Goal: Task Accomplishment & Management: Manage account settings

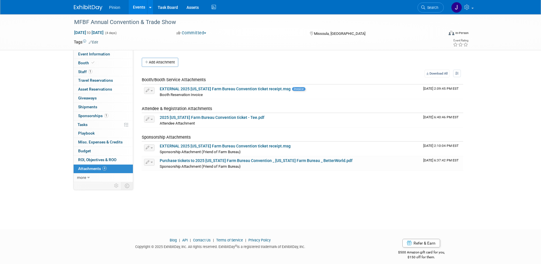
click at [85, 9] on img at bounding box center [88, 8] width 29 height 6
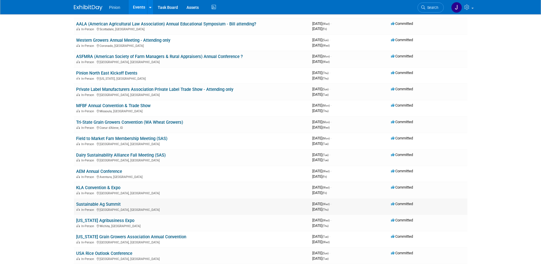
scroll to position [209, 0]
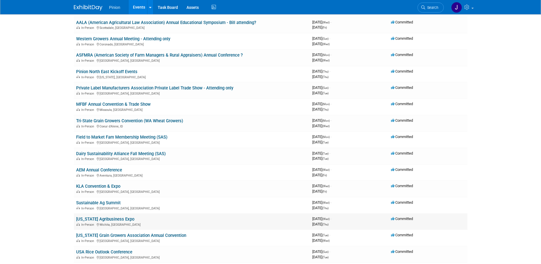
click at [118, 220] on link "[US_STATE] Agribusiness Expo" at bounding box center [105, 218] width 58 height 5
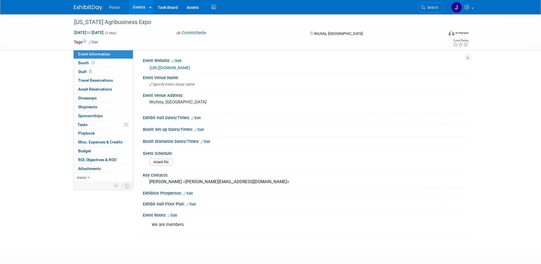
click at [160, 68] on link "https://www.ksabe.org/" at bounding box center [170, 67] width 40 height 5
click at [147, 20] on div "[US_STATE] Agribusiness Expo" at bounding box center [253, 22] width 363 height 10
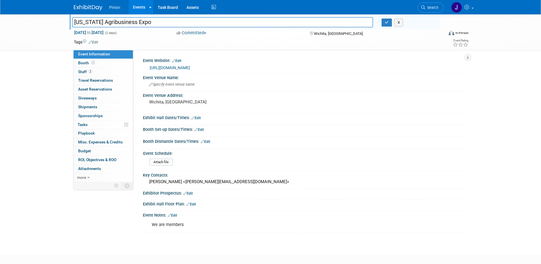
drag, startPoint x: 149, startPoint y: 21, endPoint x: 71, endPoint y: 21, distance: 78.5
click at [71, 21] on div "[US_STATE] Agribusiness Expo" at bounding box center [223, 23] width 310 height 9
click at [385, 23] on icon "button" at bounding box center [387, 23] width 4 height 4
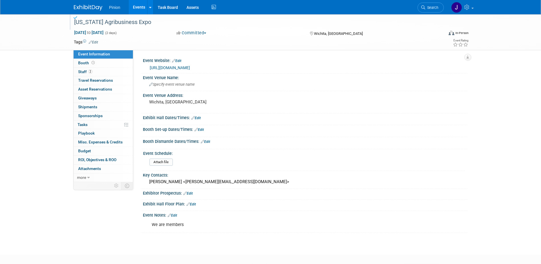
click at [94, 7] on img at bounding box center [88, 8] width 29 height 6
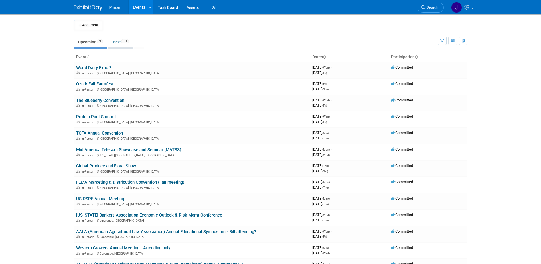
click at [120, 41] on link "Past 341" at bounding box center [120, 42] width 25 height 11
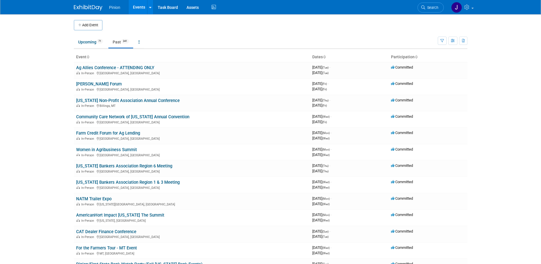
click at [89, 56] on icon at bounding box center [87, 57] width 3 height 4
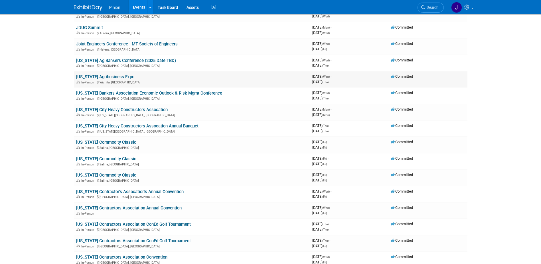
scroll to position [2682, 0]
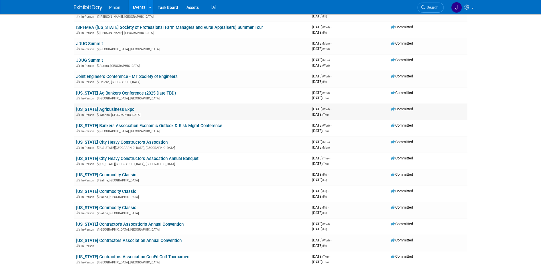
click at [114, 109] on link "[US_STATE] Agribusiness Expo" at bounding box center [105, 109] width 58 height 5
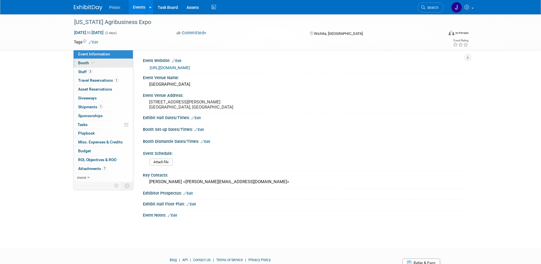
click at [94, 65] on link "Booth" at bounding box center [103, 63] width 59 height 9
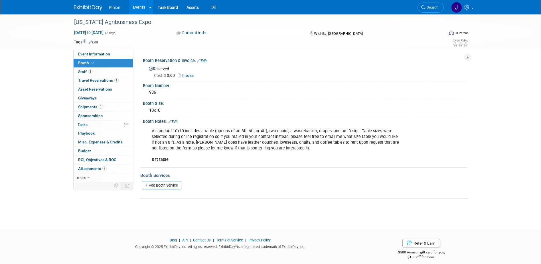
click at [93, 9] on img at bounding box center [88, 8] width 29 height 6
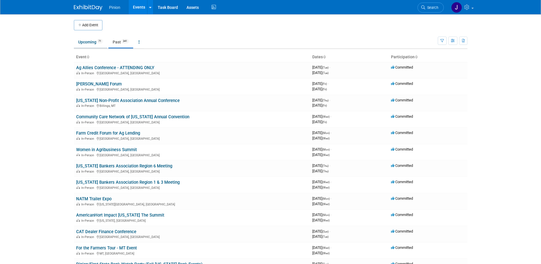
click at [82, 45] on link "Upcoming 71" at bounding box center [90, 42] width 33 height 11
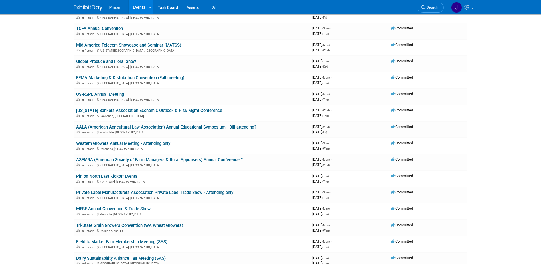
scroll to position [106, 0]
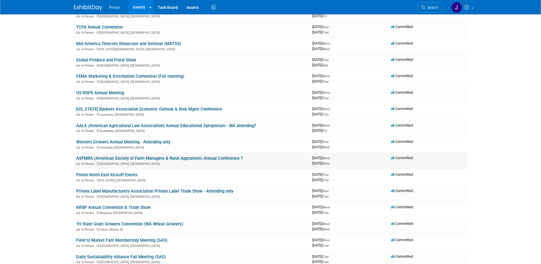
click at [194, 157] on link "ASFMRA (American Society of Farm Managers & Rural Appraisers) Annual Conference…" at bounding box center [159, 158] width 167 height 5
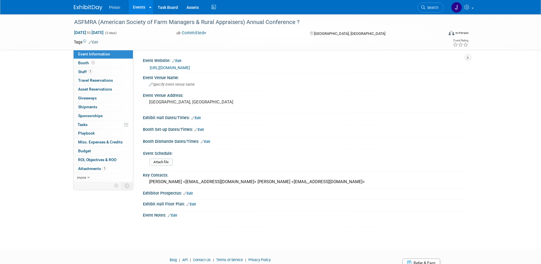
click at [95, 7] on img at bounding box center [88, 8] width 29 height 6
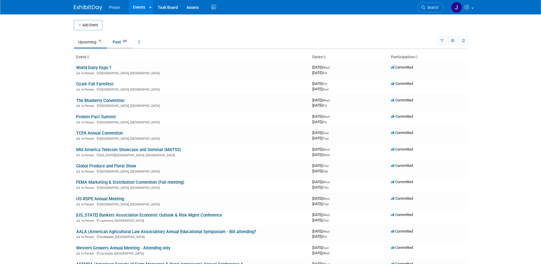
click at [120, 42] on link "Past 341" at bounding box center [120, 42] width 25 height 11
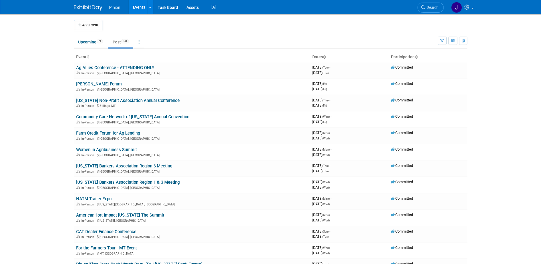
click at [89, 58] on icon at bounding box center [87, 57] width 3 height 4
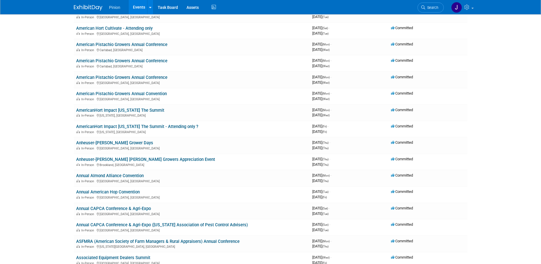
scroll to position [553, 0]
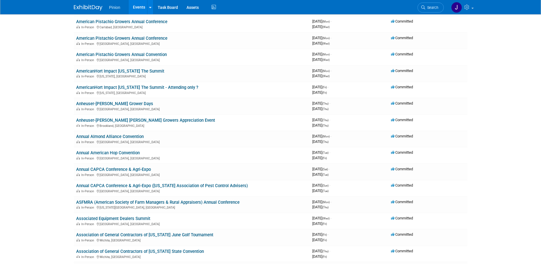
click at [179, 202] on link "ASFMRA (American Society of Farm Managers & Rural Appraisers) Annual Conference" at bounding box center [158, 202] width 164 height 5
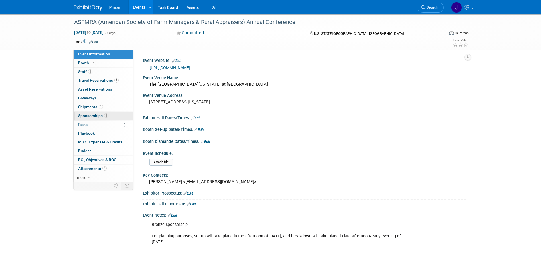
click at [94, 116] on span "Sponsorships 1" at bounding box center [93, 115] width 30 height 5
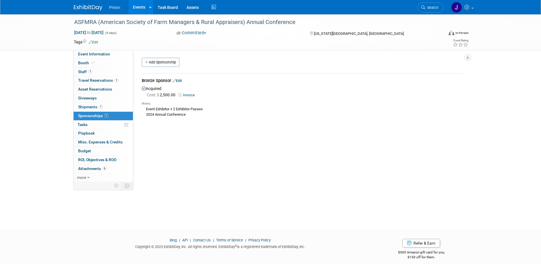
click at [187, 96] on link "Invoice" at bounding box center [188, 95] width 19 height 4
click at [82, 9] on img at bounding box center [88, 8] width 29 height 6
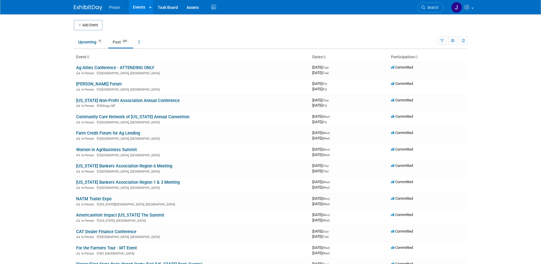
click at [129, 42] on span "341" at bounding box center [125, 41] width 8 height 4
click at [95, 42] on link "Upcoming 71" at bounding box center [90, 42] width 33 height 11
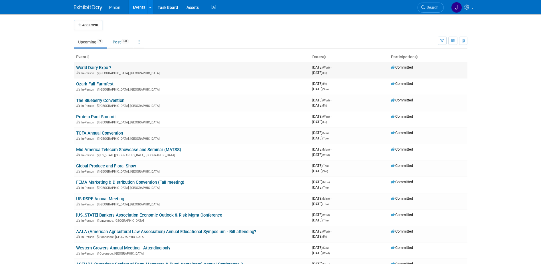
click at [101, 67] on link "World Dairy Expo ?" at bounding box center [93, 67] width 35 height 5
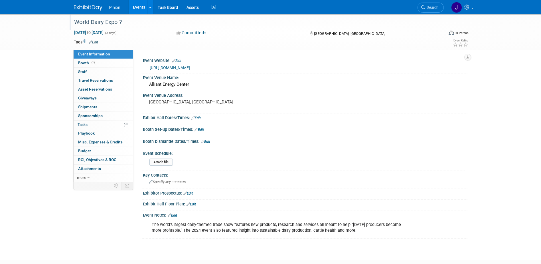
click at [132, 23] on div "World Dairy Expo ?" at bounding box center [253, 22] width 363 height 10
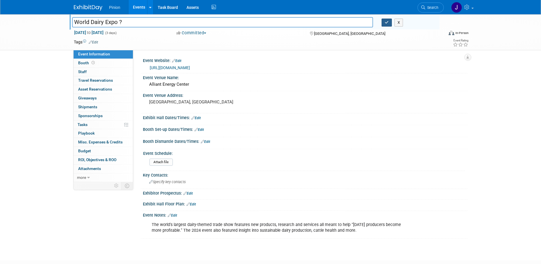
type input "World Dairy Expo ?"
click at [386, 24] on icon "button" at bounding box center [387, 23] width 4 height 4
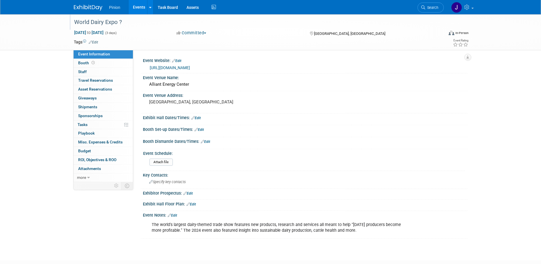
click at [84, 6] on img at bounding box center [88, 8] width 29 height 6
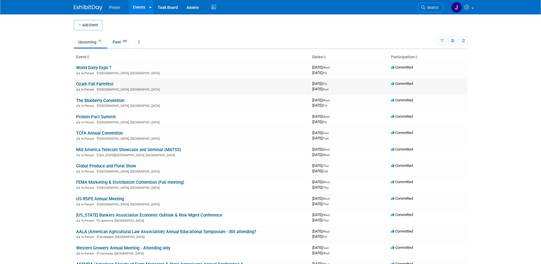
click at [102, 84] on link "Ozark Fall Farmfest" at bounding box center [94, 83] width 37 height 5
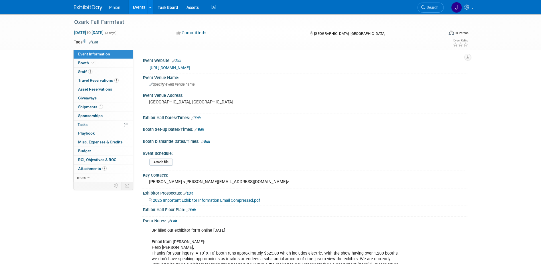
click at [194, 200] on span "2025 Important Exhibitor Information Email Compressed.pdf" at bounding box center [206, 200] width 107 height 5
click at [170, 67] on link "https://ozarkfallfarmfest.com/" at bounding box center [170, 67] width 40 height 5
click at [90, 4] on link at bounding box center [91, 5] width 35 height 5
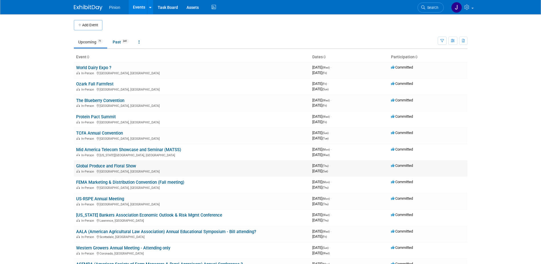
click at [86, 164] on link "Global Produce and Floral Show" at bounding box center [106, 165] width 60 height 5
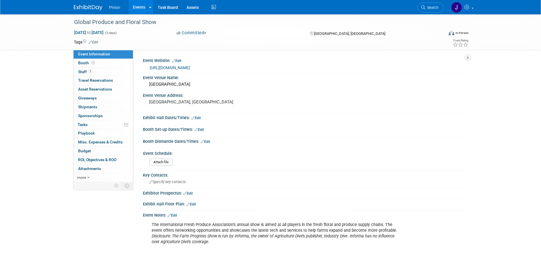
click at [164, 65] on link "https://www.freshproduce.com/events/the-global-produce-and-floral-show/" at bounding box center [170, 67] width 40 height 5
drag, startPoint x: 163, startPoint y: 22, endPoint x: 73, endPoint y: 22, distance: 89.6
click at [73, 22] on div "Global Produce and Floral Show" at bounding box center [253, 22] width 363 height 10
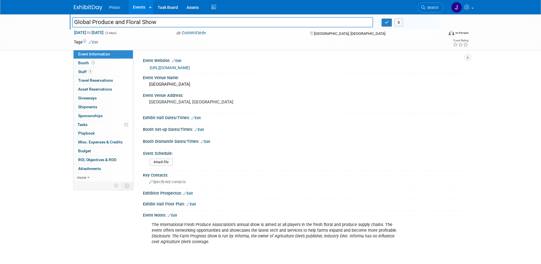
drag, startPoint x: 158, startPoint y: 24, endPoint x: 71, endPoint y: 24, distance: 86.8
click at [71, 24] on div "Global Produce and Floral Show" at bounding box center [223, 23] width 310 height 9
click at [385, 21] on icon "button" at bounding box center [387, 23] width 4 height 4
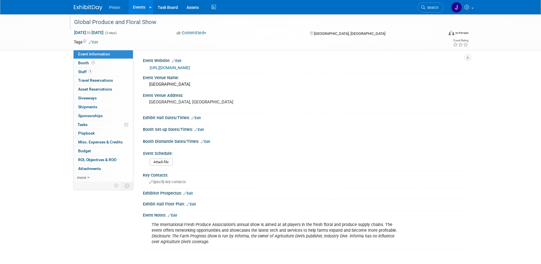
click at [93, 9] on img at bounding box center [88, 8] width 29 height 6
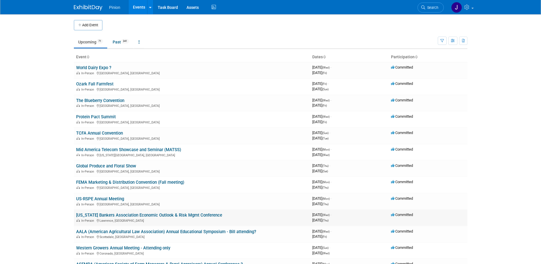
click at [112, 214] on link "[US_STATE] Bankers Association Economic Outlook & Risk Mgmt Conference" at bounding box center [149, 214] width 146 height 5
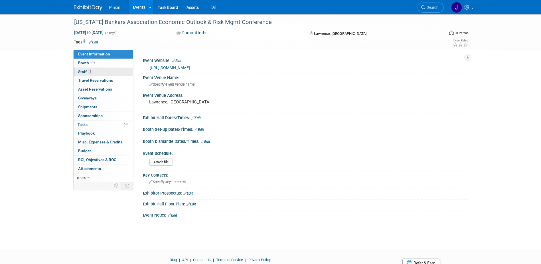
click at [88, 70] on span "Staff 1" at bounding box center [85, 71] width 14 height 5
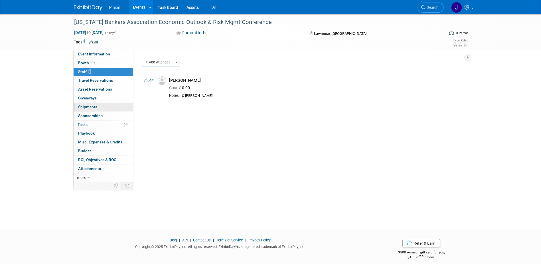
click at [92, 104] on link "0 Shipments 0" at bounding box center [103, 107] width 59 height 9
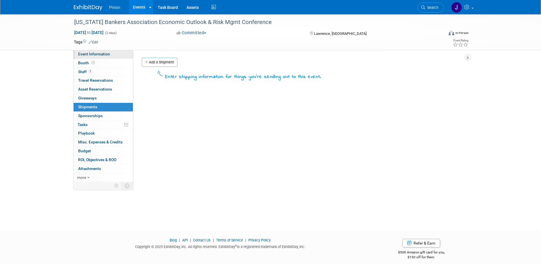
click at [106, 53] on span "Event Information" at bounding box center [94, 54] width 32 height 5
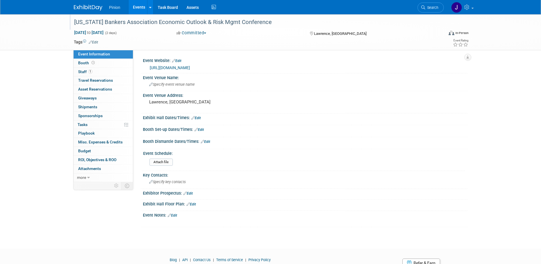
click at [277, 25] on div "[US_STATE] Bankers Association Economic Outlook & Risk Mgmt Conference" at bounding box center [253, 22] width 363 height 10
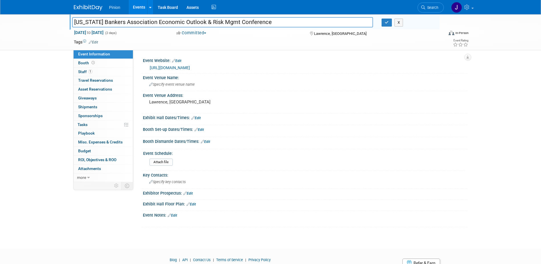
drag, startPoint x: 276, startPoint y: 23, endPoint x: 74, endPoint y: 23, distance: 202.7
click at [74, 23] on input "[US_STATE] Bankers Association Economic Outlook & Risk Mgmt Conference" at bounding box center [222, 22] width 301 height 10
click at [386, 25] on button "button" at bounding box center [387, 23] width 10 height 8
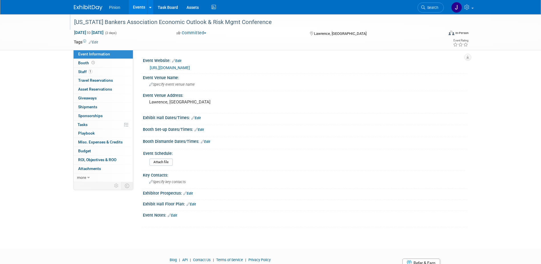
click at [86, 6] on img at bounding box center [88, 8] width 29 height 6
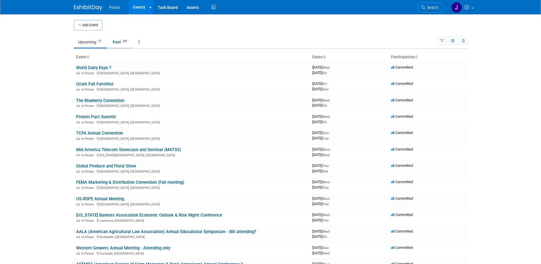
click at [123, 40] on span "341" at bounding box center [125, 41] width 8 height 4
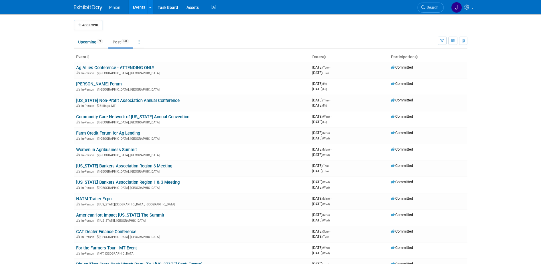
click at [89, 57] on icon at bounding box center [87, 57] width 3 height 4
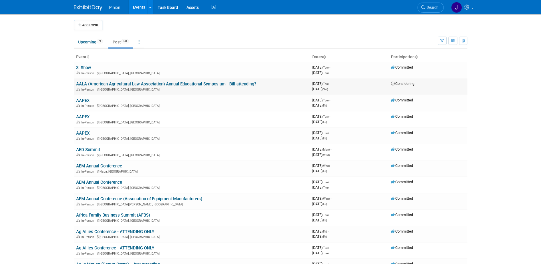
click at [132, 84] on link "AALA (American Agricultural Law Association) Annual Educational Symposium - Bil…" at bounding box center [166, 83] width 180 height 5
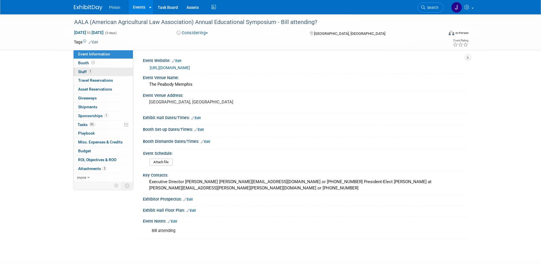
click at [102, 73] on link "1 Staff 1" at bounding box center [103, 72] width 59 height 9
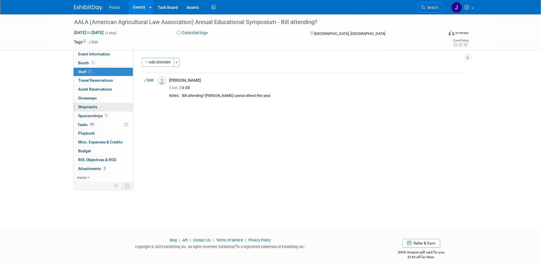
click at [93, 105] on span "Shipments 0" at bounding box center [87, 106] width 19 height 5
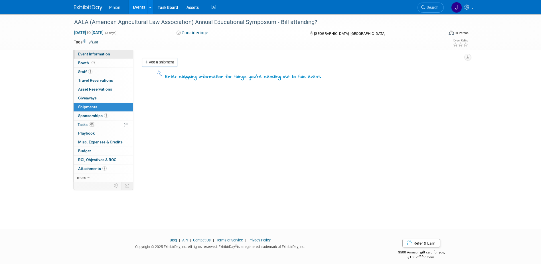
click at [98, 53] on span "Event Information" at bounding box center [94, 54] width 32 height 5
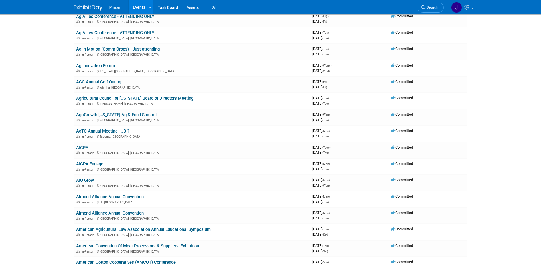
scroll to position [260, 0]
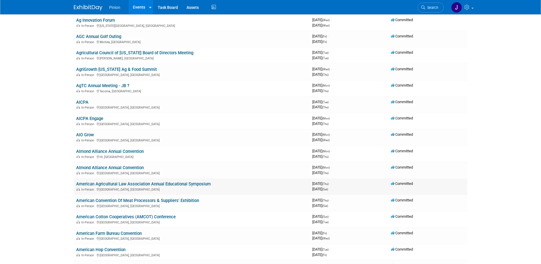
click at [183, 182] on link "American Agricultural Law Association Annual Educational Symposium" at bounding box center [143, 183] width 135 height 5
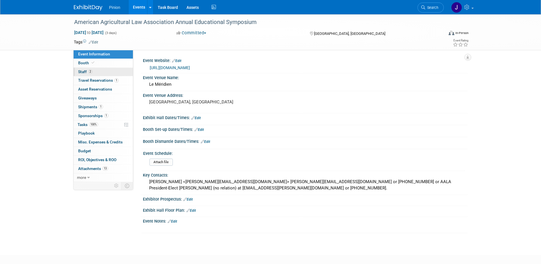
click at [90, 71] on span "2" at bounding box center [90, 71] width 4 height 4
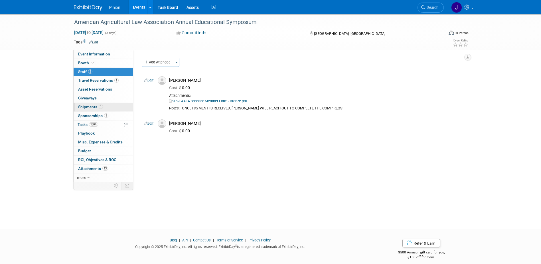
click at [96, 108] on span "Shipments 1" at bounding box center [90, 106] width 25 height 5
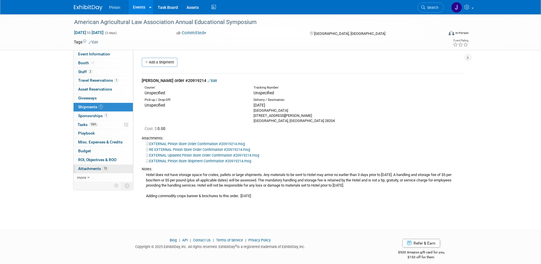
click at [103, 169] on span "13" at bounding box center [105, 168] width 6 height 4
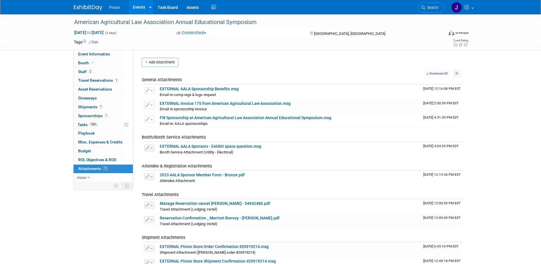
click at [248, 11] on div "Pinion Events Add Event Bulk Upload Events Shareable Event Boards Recently View…" at bounding box center [271, 7] width 394 height 14
drag, startPoint x: 265, startPoint y: 23, endPoint x: 73, endPoint y: 21, distance: 191.5
click at [73, 21] on div "American Agricultural Law Association Annual Educational Symposium" at bounding box center [253, 22] width 363 height 10
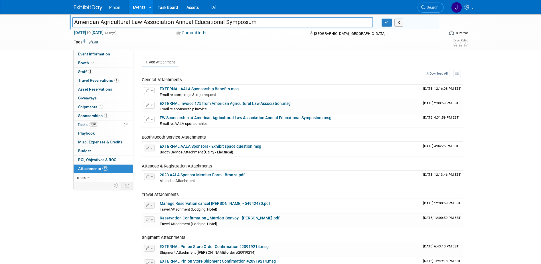
drag, startPoint x: 260, startPoint y: 23, endPoint x: 73, endPoint y: 20, distance: 187.3
click at [73, 20] on input "American Agricultural Law Association Annual Educational Symposium" at bounding box center [222, 22] width 301 height 10
click at [386, 21] on icon "button" at bounding box center [387, 23] width 4 height 4
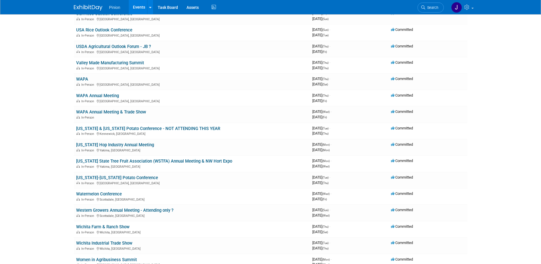
scroll to position [5280, 0]
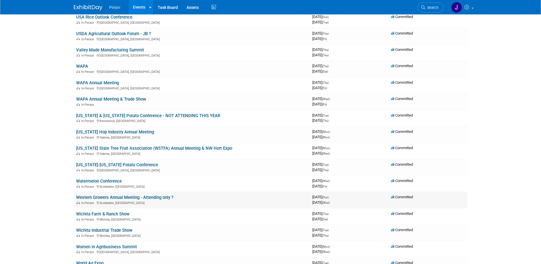
click at [104, 196] on link "Western Growers Annual Meeting - Attending only ?" at bounding box center [124, 197] width 97 height 5
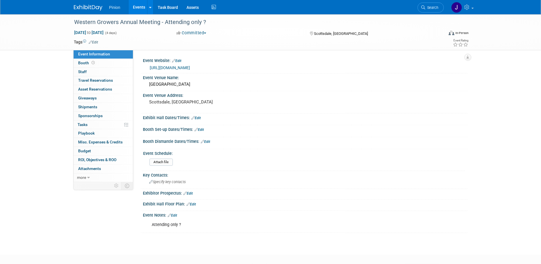
click at [168, 67] on link "[URL][DOMAIN_NAME]" at bounding box center [170, 67] width 40 height 5
click at [79, 8] on img at bounding box center [88, 8] width 29 height 6
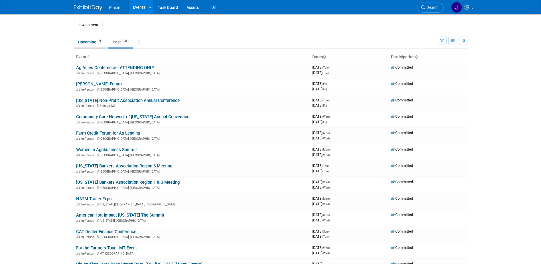
click at [86, 40] on link "Upcoming 71" at bounding box center [90, 42] width 33 height 11
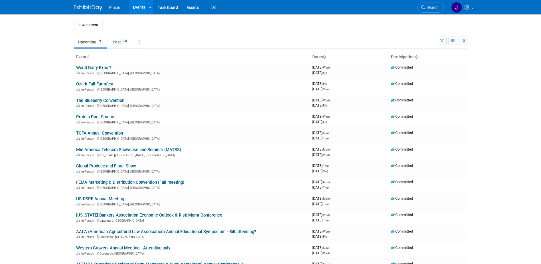
click at [89, 56] on icon at bounding box center [87, 57] width 3 height 4
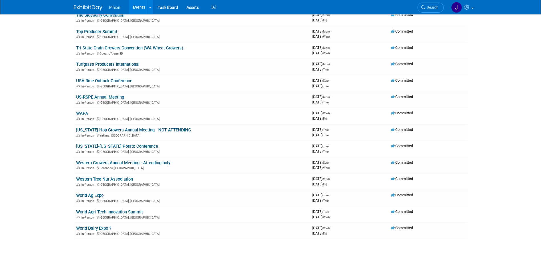
scroll to position [987, 0]
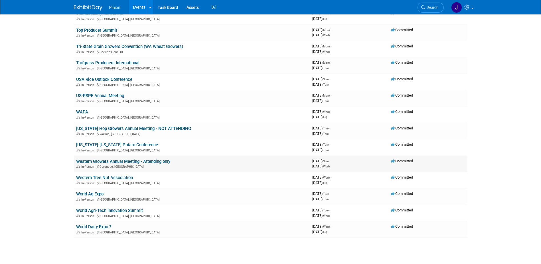
click at [148, 159] on link "Western Growers Annual Meeting - Attending only" at bounding box center [123, 161] width 94 height 5
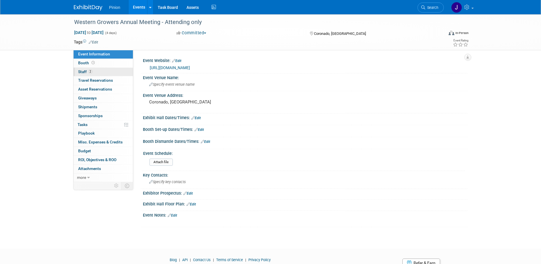
click at [88, 71] on span "2" at bounding box center [90, 71] width 4 height 4
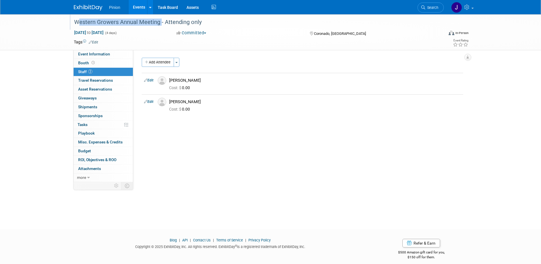
drag, startPoint x: 159, startPoint y: 23, endPoint x: 76, endPoint y: 25, distance: 83.1
click at [76, 25] on div "Western Growers Annual Meeting - Attending only" at bounding box center [253, 22] width 363 height 10
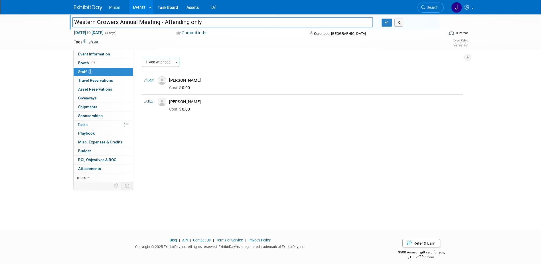
drag, startPoint x: 161, startPoint y: 25, endPoint x: 73, endPoint y: 23, distance: 87.6
click at [73, 23] on input "Western Growers Annual Meeting - Attending only" at bounding box center [222, 22] width 301 height 10
click at [386, 23] on icon "button" at bounding box center [387, 23] width 4 height 4
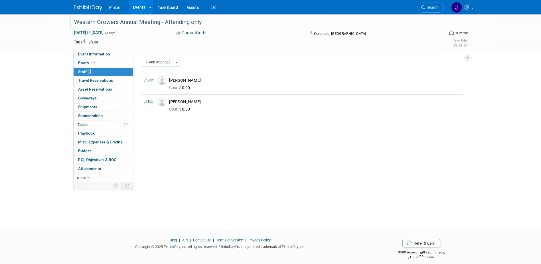
click at [81, 5] on img at bounding box center [88, 8] width 29 height 6
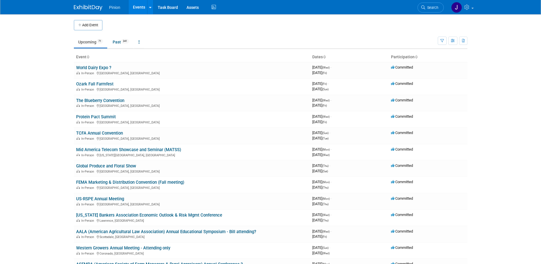
click at [88, 56] on icon at bounding box center [87, 57] width 3 height 4
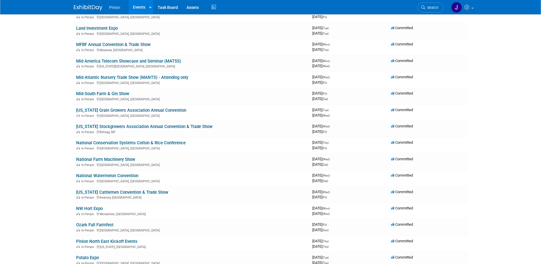
scroll to position [562, 0]
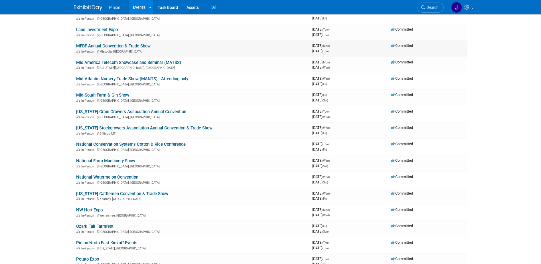
click at [126, 45] on link "MFBF Annual Convention & Trade Show" at bounding box center [113, 45] width 74 height 5
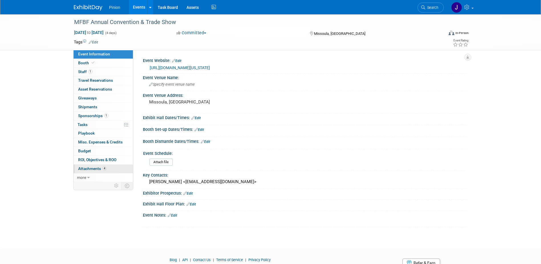
click at [94, 166] on link "4 Attachments 4" at bounding box center [103, 168] width 59 height 9
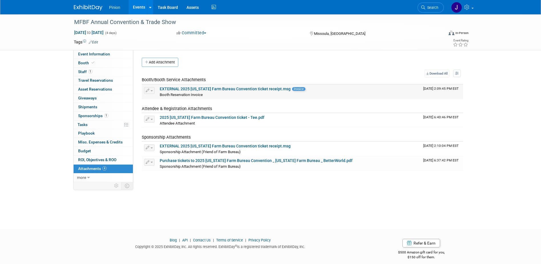
click at [210, 85] on td "EXTERNAL 2025 Montana Farm Bureau Convention ticket receipt.msg Invoice Booth R…" at bounding box center [290, 91] width 264 height 14
click at [210, 88] on link "EXTERNAL 2025 Montana Farm Bureau Convention ticket receipt.msg" at bounding box center [225, 88] width 131 height 5
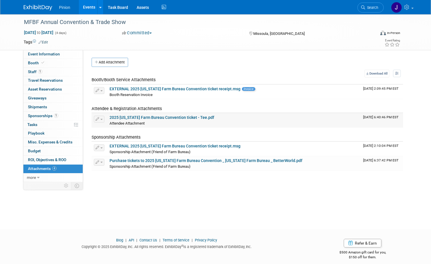
click at [169, 117] on link "2025 Montana Farm Bureau Convention ticket - Tee.pdf" at bounding box center [162, 117] width 105 height 5
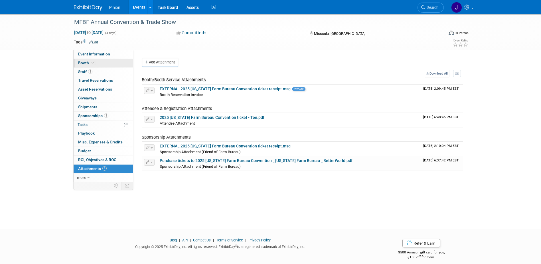
click at [91, 66] on link "Booth" at bounding box center [103, 63] width 59 height 9
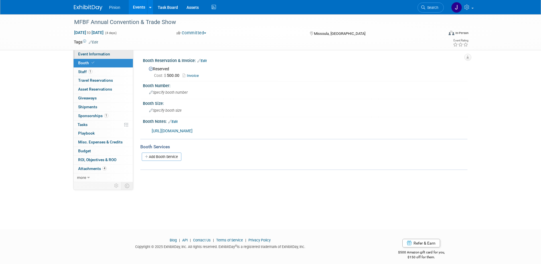
click at [115, 55] on link "Event Information" at bounding box center [103, 54] width 59 height 9
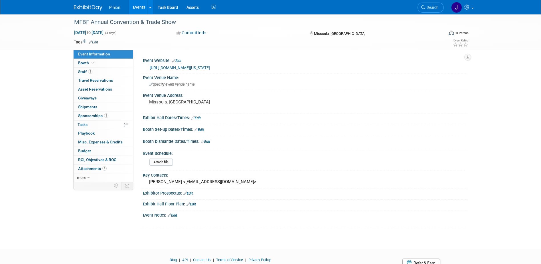
click at [194, 67] on link "https://mfbf.org/Article/Montana-Farm-Bureau-Federation-2025-Convention-Trade-S…" at bounding box center [180, 67] width 60 height 5
drag, startPoint x: 96, startPoint y: 8, endPoint x: 99, endPoint y: 8, distance: 3.2
click at [96, 8] on img at bounding box center [88, 8] width 29 height 6
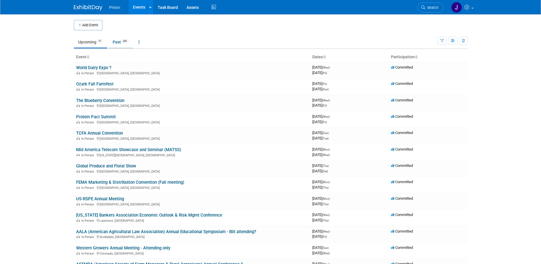
click at [122, 39] on link "Past 341" at bounding box center [120, 42] width 25 height 11
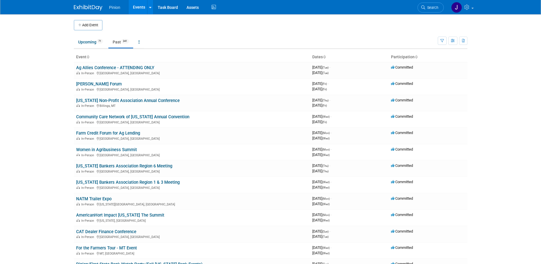
click at [89, 57] on icon at bounding box center [87, 57] width 3 height 4
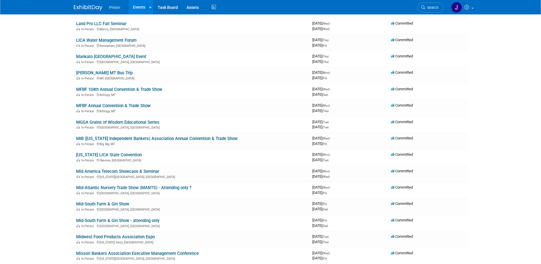
scroll to position [3164, 0]
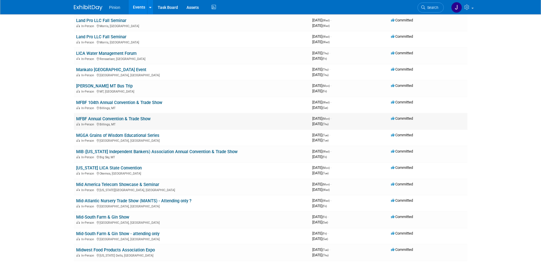
click at [140, 118] on link "MFBF Annual Convention & Trade Show" at bounding box center [113, 118] width 74 height 5
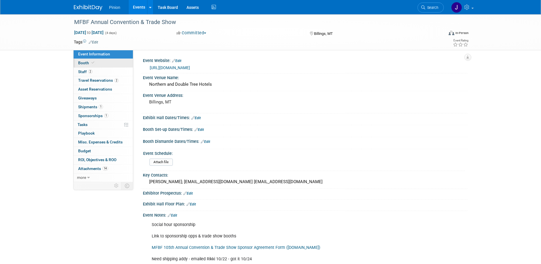
click at [88, 63] on span "Booth" at bounding box center [86, 63] width 17 height 5
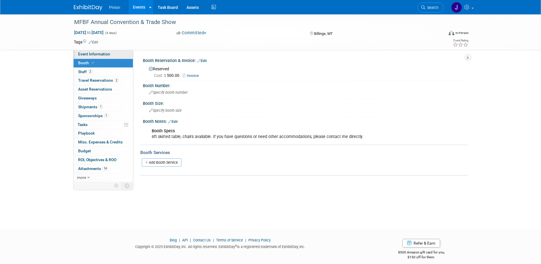
click at [96, 57] on link "Event Information" at bounding box center [103, 54] width 59 height 9
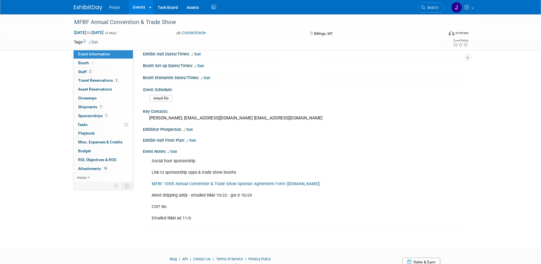
scroll to position [65, 0]
click at [106, 115] on span "1" at bounding box center [106, 115] width 4 height 4
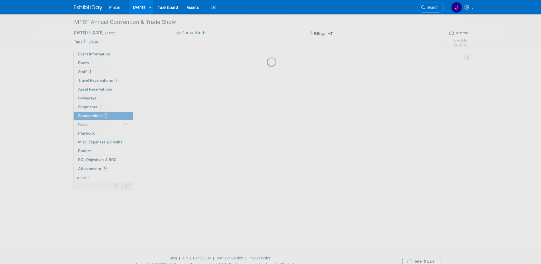
scroll to position [0, 0]
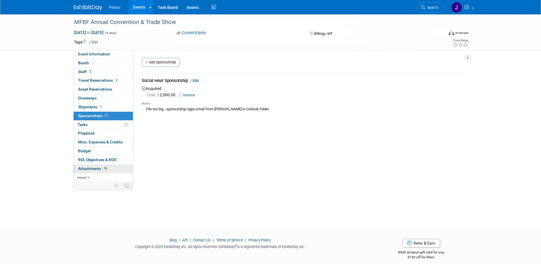
click at [100, 168] on span "Attachments 14" at bounding box center [93, 168] width 30 height 5
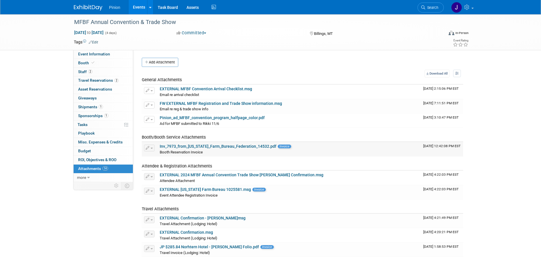
click at [177, 146] on link "Inv_7973_from_Montana_Farm_Bureau_Federation_14532.pdf" at bounding box center [218, 146] width 117 height 5
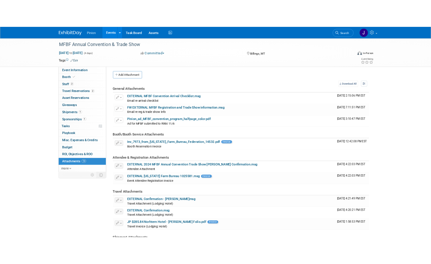
scroll to position [1, 0]
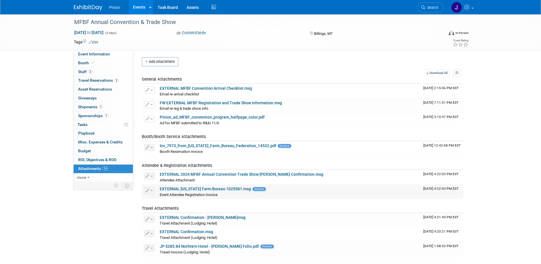
click at [223, 186] on td "EXTERNAL Montana Farm Bureau 1025581.msg Invoice Event Attendee Registration In…" at bounding box center [290, 191] width 264 height 14
click at [232, 189] on link "EXTERNAL Montana Farm Bureau 1025581.msg" at bounding box center [205, 188] width 91 height 5
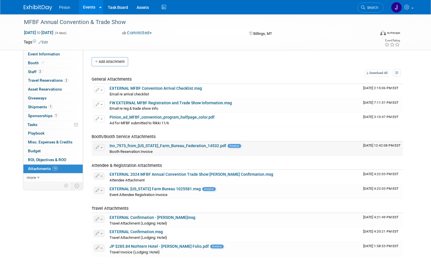
click at [145, 145] on link "Inv_7973_from_Montana_Farm_Bureau_Federation_14532.pdf" at bounding box center [168, 145] width 117 height 5
click at [48, 63] on link "Booth" at bounding box center [52, 63] width 59 height 9
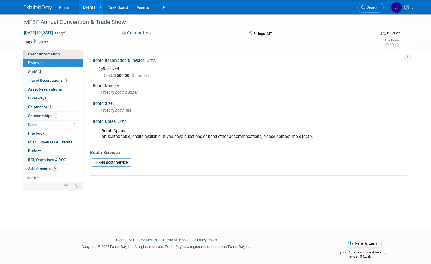
click at [39, 56] on span "Event Information" at bounding box center [44, 54] width 32 height 5
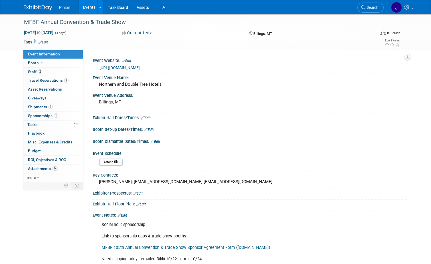
drag, startPoint x: 431, startPoint y: 117, endPoint x: 428, endPoint y: 157, distance: 40.0
click at [428, 157] on div "MFBF Annual Convention & Trade Show Nov 18, 2024 to Nov 21, 2024 (4 days) Nov 1…" at bounding box center [215, 157] width 431 height 287
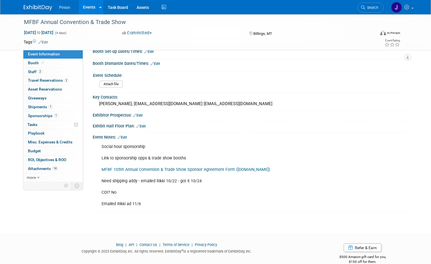
scroll to position [88, 0]
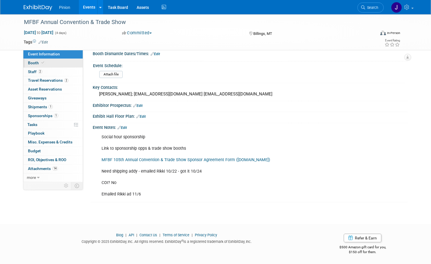
click at [31, 64] on span "Booth" at bounding box center [36, 63] width 17 height 5
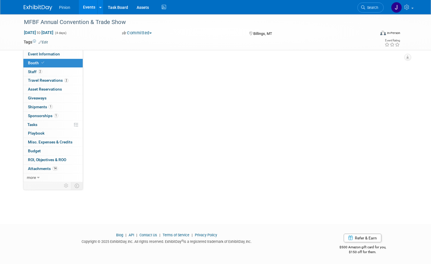
scroll to position [0, 0]
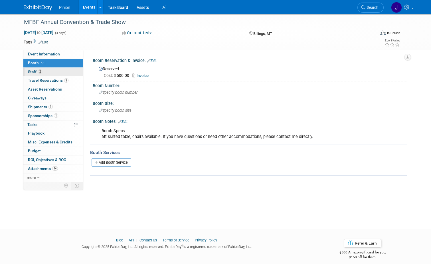
click at [38, 73] on span "2" at bounding box center [40, 71] width 4 height 4
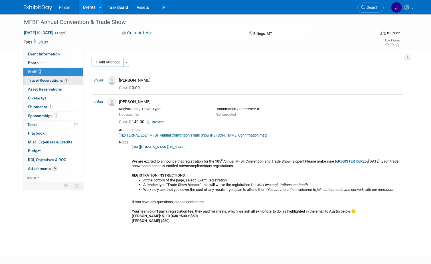
click at [44, 82] on span "Travel Reservations 2" at bounding box center [48, 80] width 41 height 5
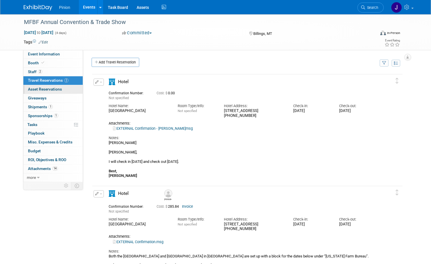
click at [54, 89] on span "Asset Reservations 0" at bounding box center [45, 89] width 34 height 5
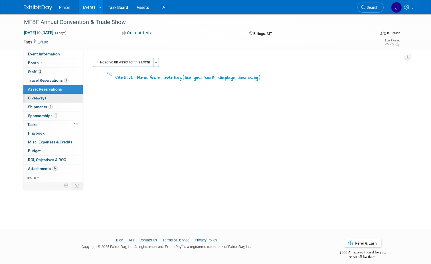
click at [38, 97] on span "Giveaways 0" at bounding box center [37, 98] width 19 height 5
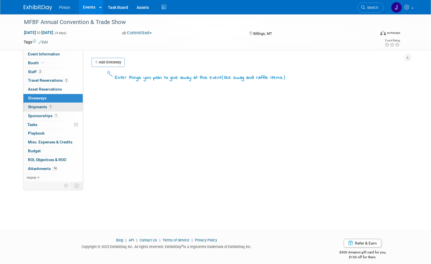
click at [37, 105] on span "Shipments 1" at bounding box center [40, 106] width 25 height 5
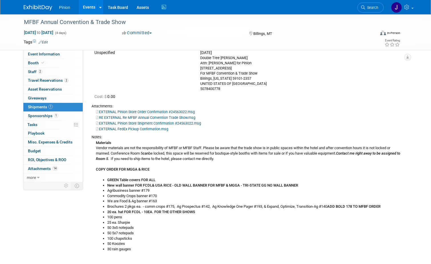
scroll to position [57, 0]
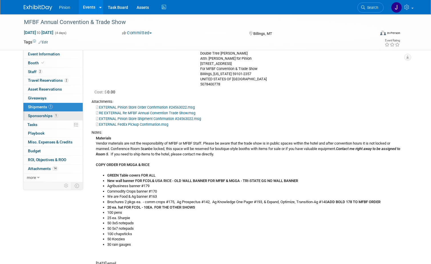
click at [38, 117] on span "Sponsorships 1" at bounding box center [43, 115] width 30 height 5
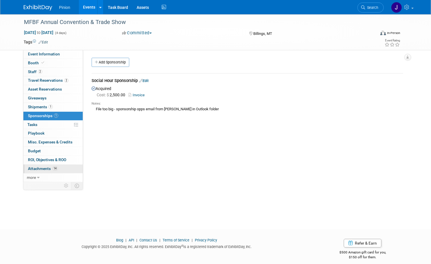
click at [38, 169] on span "Attachments 14" at bounding box center [43, 168] width 30 height 5
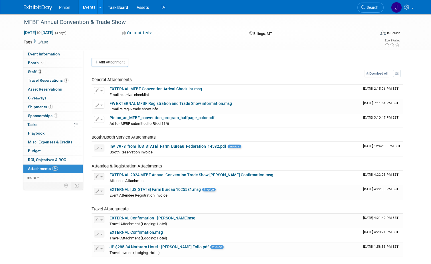
click at [32, 9] on img at bounding box center [38, 8] width 29 height 6
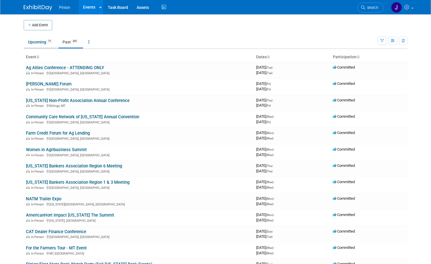
click at [39, 41] on link "Upcoming 71" at bounding box center [40, 42] width 33 height 11
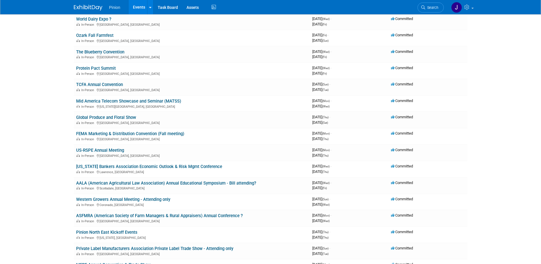
scroll to position [53, 0]
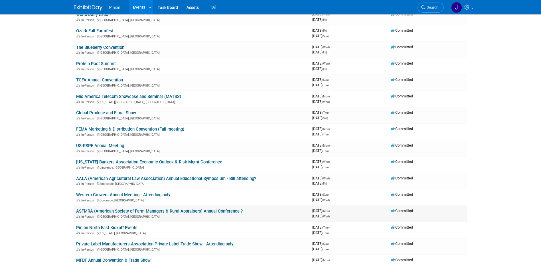
click at [190, 211] on link "ASFMRA (American Society of Farm Managers & Rural Appraisers) Annual Conference…" at bounding box center [159, 210] width 167 height 5
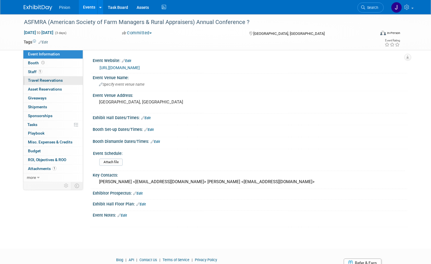
click at [55, 81] on span "Travel Reservations 0" at bounding box center [45, 80] width 35 height 5
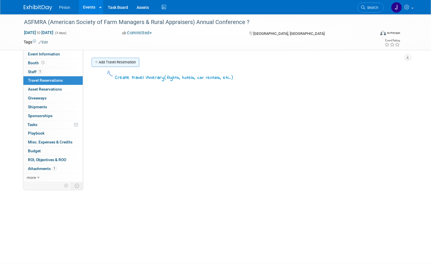
click at [124, 63] on link "Add Travel Reservation" at bounding box center [116, 62] width 48 height 9
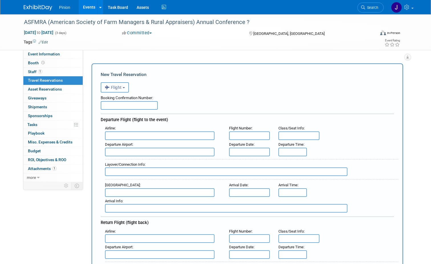
click at [115, 90] on button "Flight" at bounding box center [115, 87] width 28 height 10
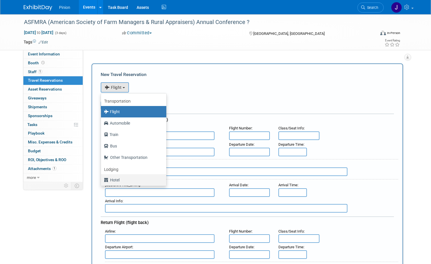
click at [112, 178] on label "Hotel" at bounding box center [132, 179] width 57 height 9
click at [102, 178] on input "Hotel" at bounding box center [100, 179] width 4 height 4
select select "6"
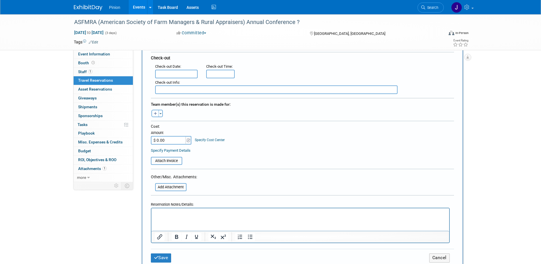
scroll to position [158, 0]
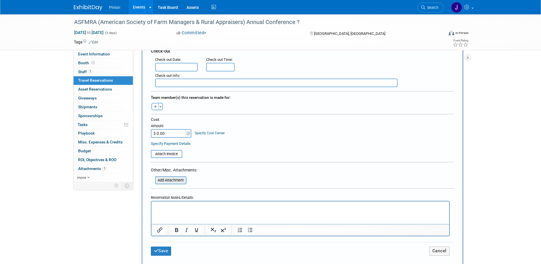
click at [174, 180] on input "file" at bounding box center [152, 180] width 68 height 7
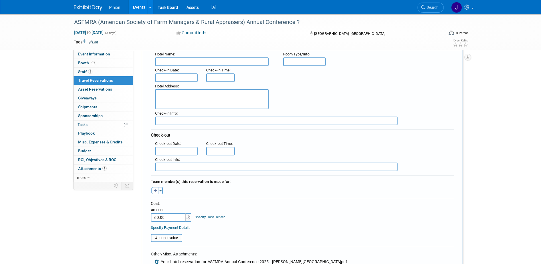
scroll to position [69, 0]
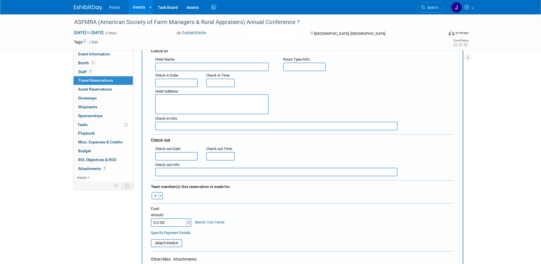
click at [168, 82] on input "text" at bounding box center [176, 82] width 43 height 9
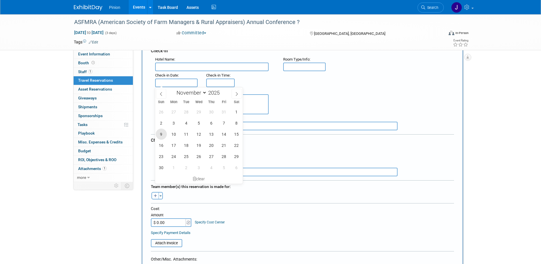
click at [160, 132] on span "9" at bounding box center [161, 133] width 11 height 11
type input "Nov 9, 2025"
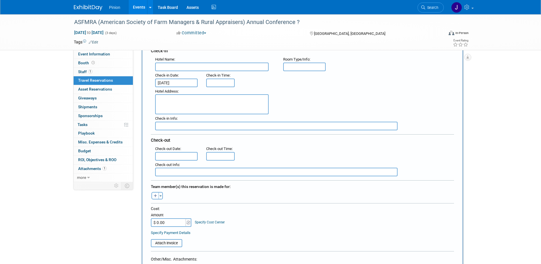
click at [163, 156] on input "text" at bounding box center [176, 156] width 43 height 9
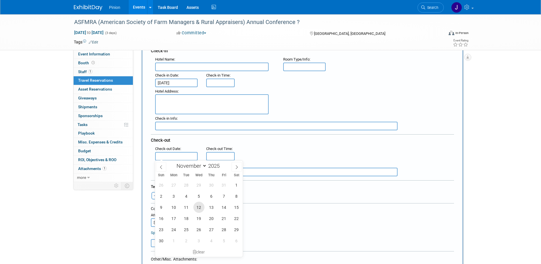
click at [200, 208] on span "12" at bounding box center [199, 207] width 11 height 11
type input "Nov 12, 2025"
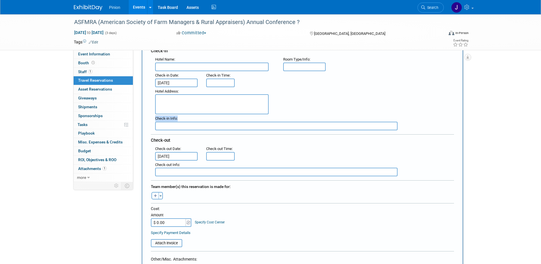
drag, startPoint x: 540, startPoint y: 97, endPoint x: 538, endPoint y: 114, distance: 17.3
click at [538, 114] on div "ASFMRA (American Society of Farm Managers & Rural Appraisers) Annual Conference…" at bounding box center [270, 247] width 541 height 604
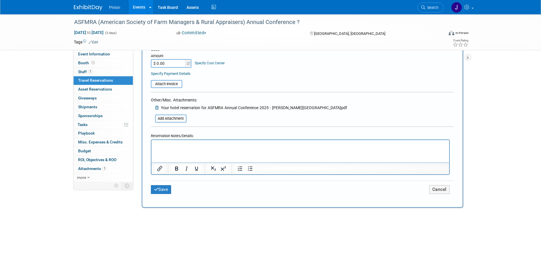
scroll to position [252, 0]
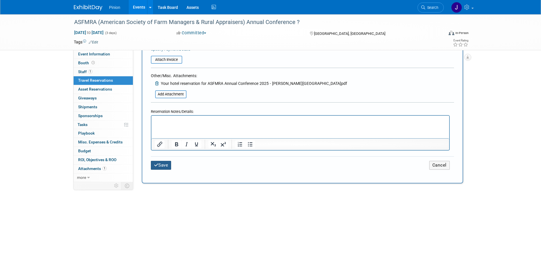
click at [165, 163] on button "Save" at bounding box center [161, 165] width 21 height 9
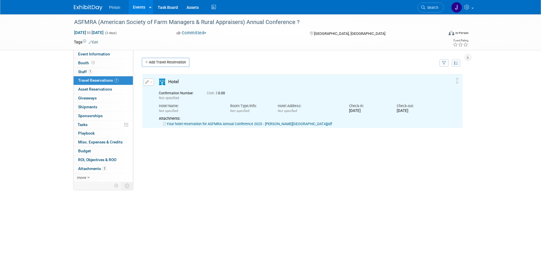
scroll to position [0, 0]
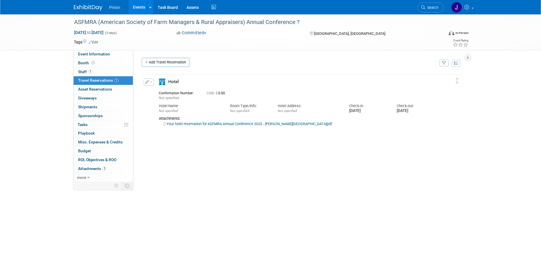
click at [95, 9] on img at bounding box center [88, 8] width 29 height 6
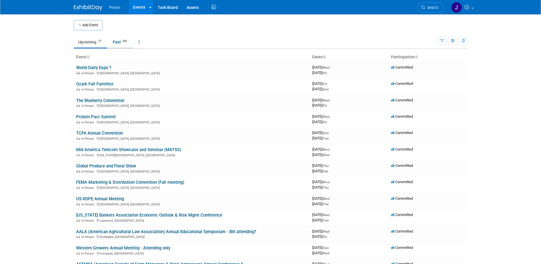
click at [124, 40] on span "341" at bounding box center [125, 41] width 8 height 4
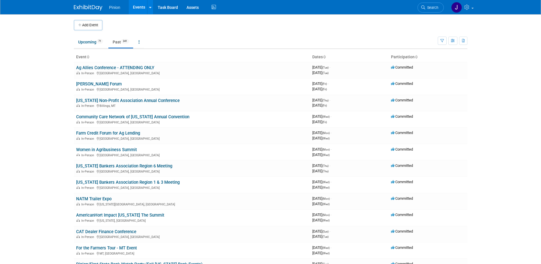
click at [88, 56] on icon at bounding box center [87, 57] width 3 height 4
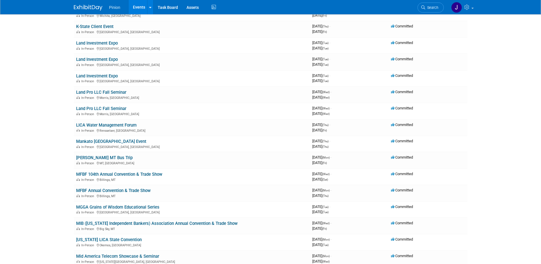
scroll to position [3112, 0]
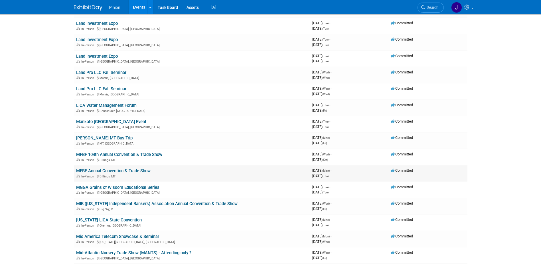
click at [126, 172] on link "MFBF Annual Convention & Trade Show" at bounding box center [113, 170] width 74 height 5
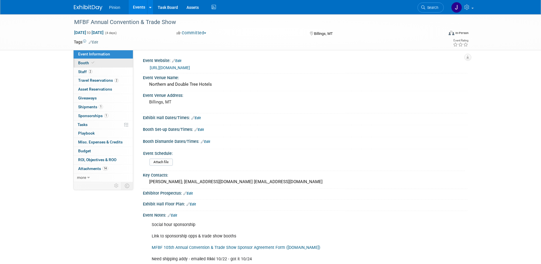
click at [86, 64] on span "Booth" at bounding box center [86, 63] width 17 height 5
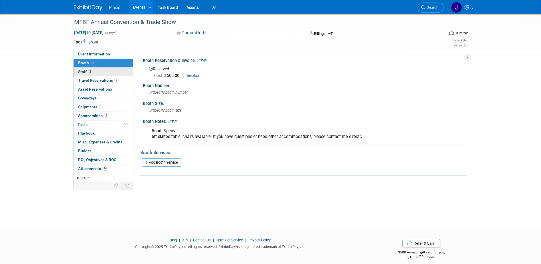
click at [83, 71] on span "Staff 2" at bounding box center [85, 71] width 14 height 5
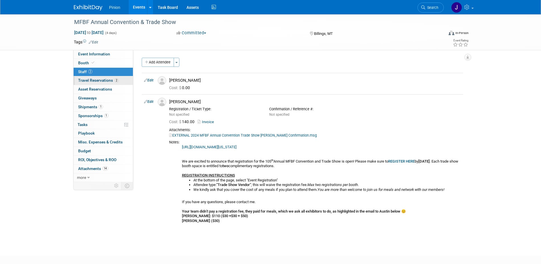
click at [94, 81] on span "Travel Reservations 2" at bounding box center [98, 80] width 41 height 5
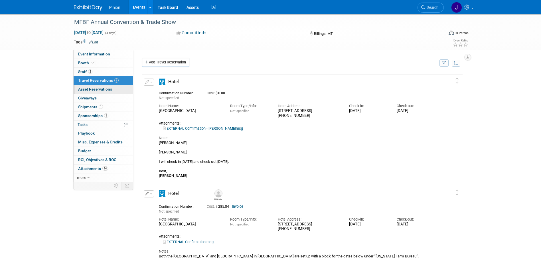
click at [97, 88] on span "Asset Reservations 0" at bounding box center [95, 89] width 34 height 5
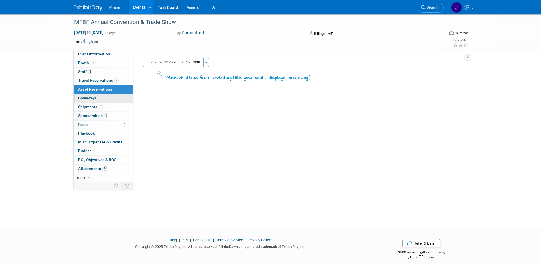
click at [87, 100] on span "Giveaways 0" at bounding box center [87, 98] width 19 height 5
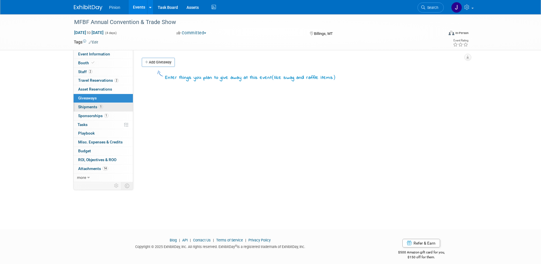
click at [88, 107] on span "Shipments 1" at bounding box center [90, 106] width 25 height 5
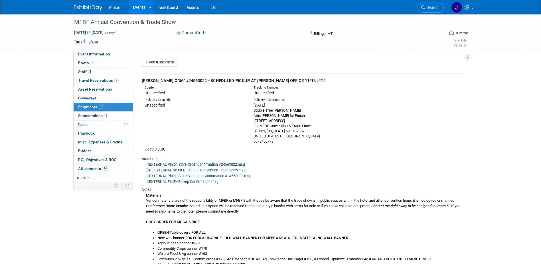
click at [277, 141] on div "Double Tree Billings Attn: Jen Benfit for Pinion 27 N 27th St For MFBF Conventi…" at bounding box center [304, 126] width 100 height 36
click at [105, 112] on link "1 Sponsorships 1" at bounding box center [103, 116] width 59 height 9
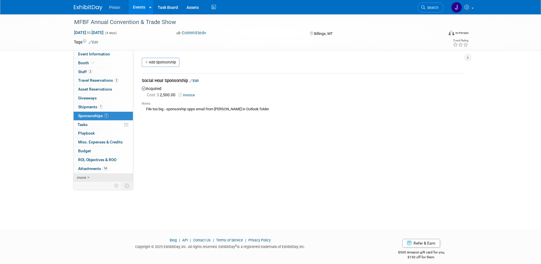
click at [92, 173] on link "more" at bounding box center [103, 177] width 59 height 9
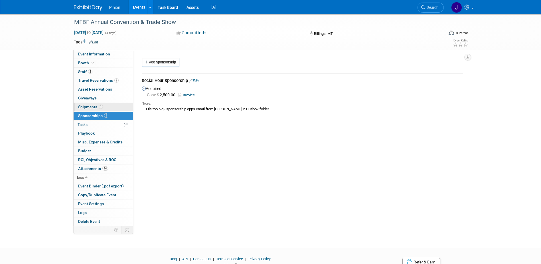
click at [113, 107] on link "1 Shipments 1" at bounding box center [103, 107] width 59 height 9
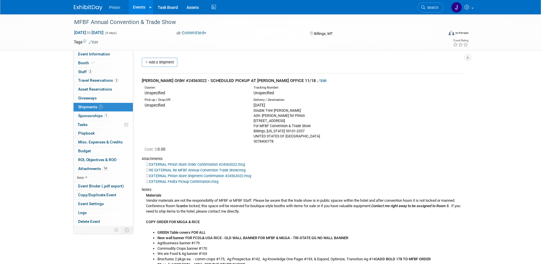
click at [86, 8] on img at bounding box center [88, 8] width 29 height 6
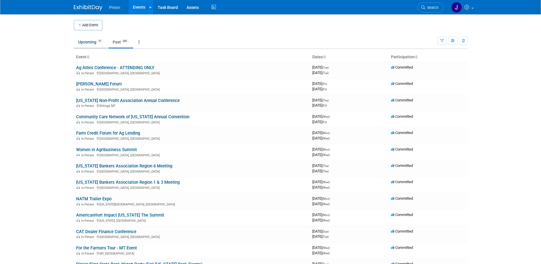
click at [90, 40] on link "Upcoming 71" at bounding box center [90, 42] width 33 height 11
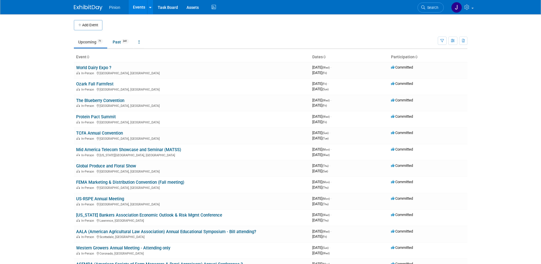
click at [88, 56] on icon at bounding box center [87, 57] width 3 height 4
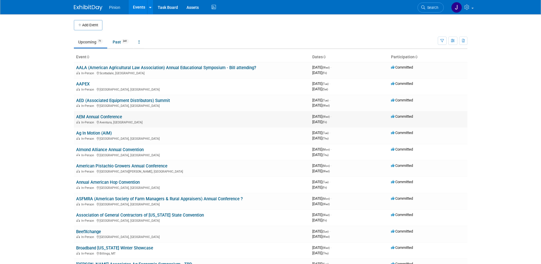
click at [95, 115] on link "AEM Annual Conference" at bounding box center [99, 116] width 46 height 5
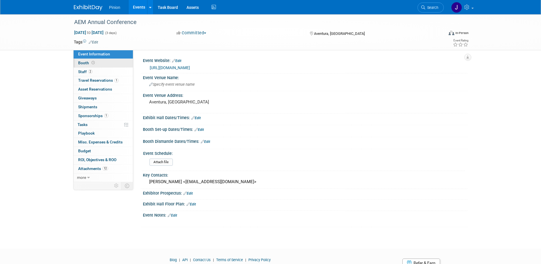
click at [88, 61] on span "Booth" at bounding box center [87, 63] width 18 height 5
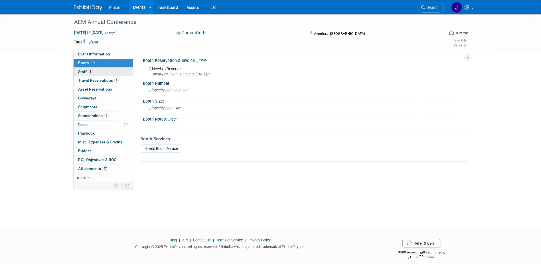
click at [82, 72] on span "Staff 2" at bounding box center [85, 71] width 14 height 5
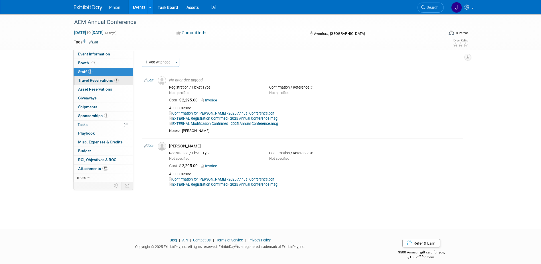
click at [85, 78] on span "Travel Reservations 1" at bounding box center [98, 80] width 41 height 5
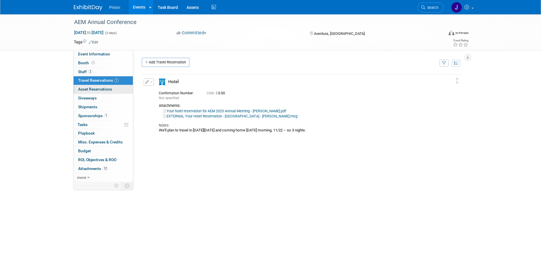
click at [89, 88] on span "Asset Reservations 0" at bounding box center [95, 89] width 34 height 5
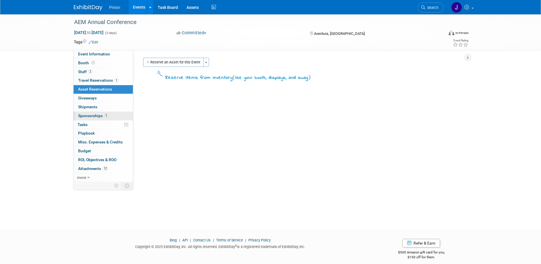
click at [93, 116] on span "Sponsorships 1" at bounding box center [93, 115] width 30 height 5
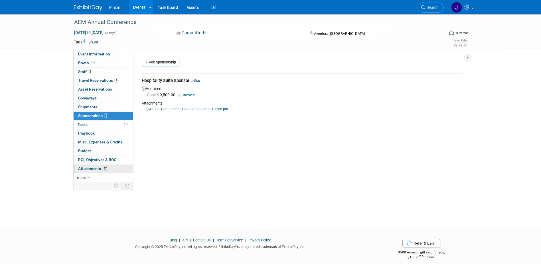
click at [90, 168] on span "Attachments 12" at bounding box center [93, 168] width 30 height 5
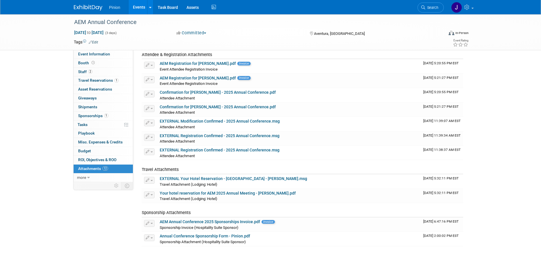
scroll to position [51, 0]
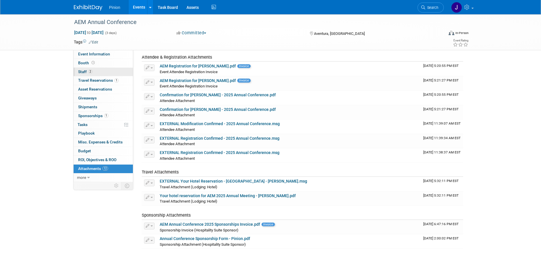
click at [89, 70] on span "2" at bounding box center [90, 71] width 4 height 4
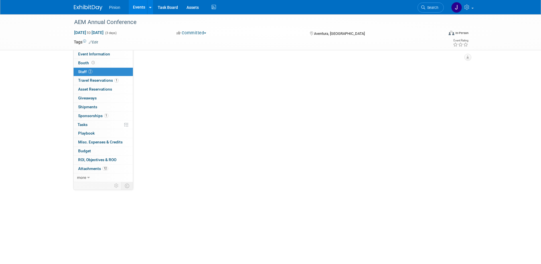
scroll to position [0, 0]
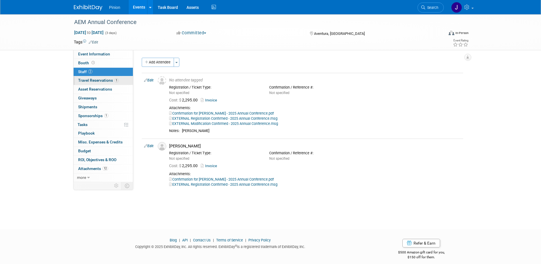
click at [100, 80] on span "Travel Reservations 1" at bounding box center [98, 80] width 41 height 5
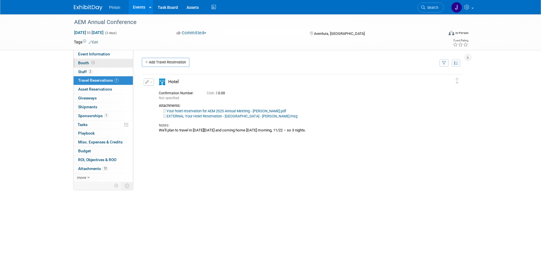
click at [85, 62] on span "Booth" at bounding box center [87, 63] width 18 height 5
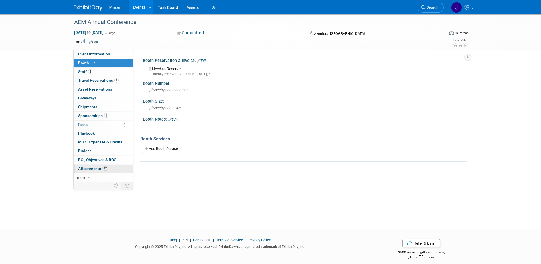
click at [100, 170] on span "Attachments 12" at bounding box center [93, 168] width 30 height 5
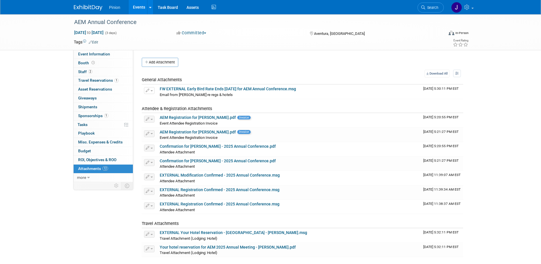
click at [91, 11] on div "Pinion Events Add Event Bulk Upload Events Shareable Event Boards Recently View…" at bounding box center [271, 7] width 394 height 14
click at [92, 5] on img at bounding box center [88, 8] width 29 height 6
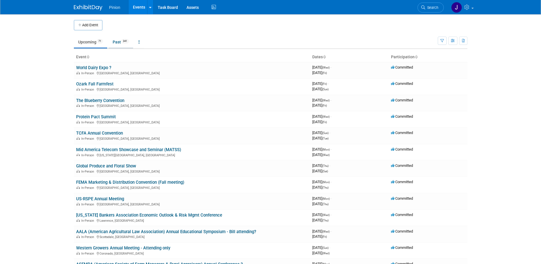
click at [117, 45] on link "Past 341" at bounding box center [120, 42] width 25 height 11
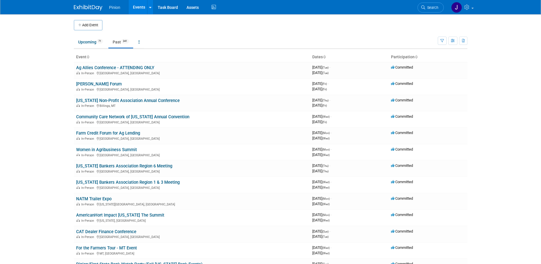
click at [88, 58] on icon at bounding box center [87, 57] width 3 height 4
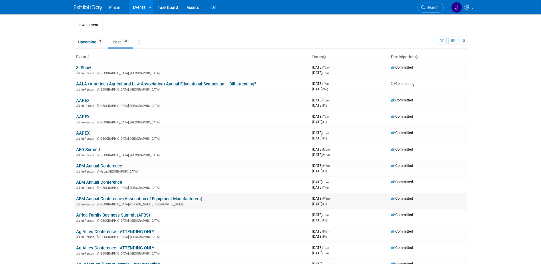
click at [109, 197] on link "AEM Annual Conference (Assocation of Equipment Manufacturers)" at bounding box center [139, 198] width 126 height 5
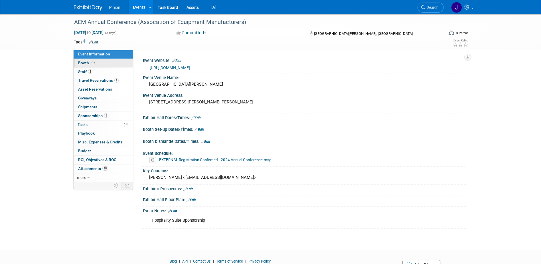
click at [84, 62] on span "Booth" at bounding box center [87, 63] width 18 height 5
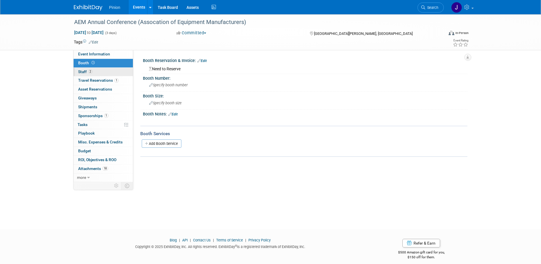
click at [87, 72] on span "Staff 2" at bounding box center [85, 71] width 14 height 5
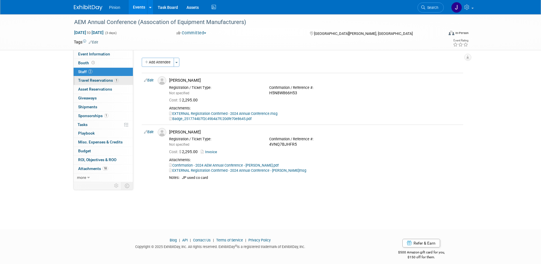
click at [89, 78] on link "1 Travel Reservations 1" at bounding box center [103, 80] width 59 height 9
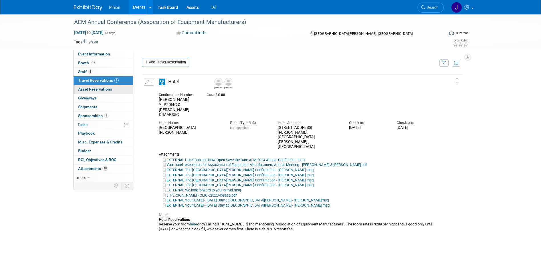
click at [92, 89] on span "Asset Reservations 0" at bounding box center [95, 89] width 34 height 5
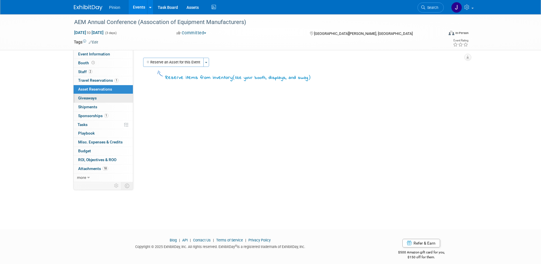
click at [91, 98] on span "Giveaways 0" at bounding box center [87, 98] width 19 height 5
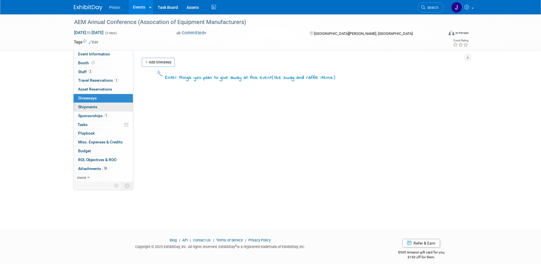
click at [90, 105] on span "Shipments 0" at bounding box center [87, 106] width 19 height 5
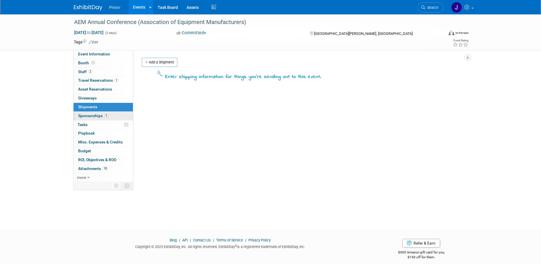
click at [90, 116] on span "Sponsorships 1" at bounding box center [93, 115] width 30 height 5
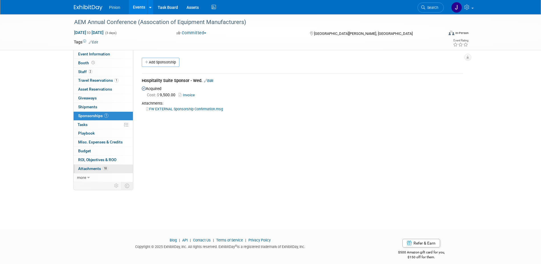
click at [93, 168] on span "Attachments 18" at bounding box center [93, 168] width 30 height 5
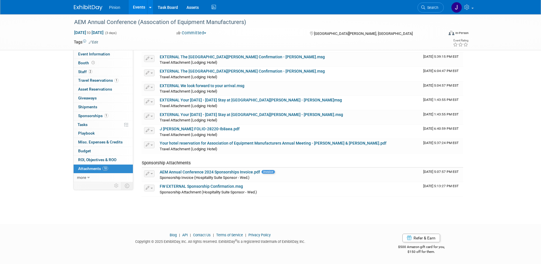
scroll to position [200, 0]
click at [87, 7] on img at bounding box center [88, 8] width 29 height 6
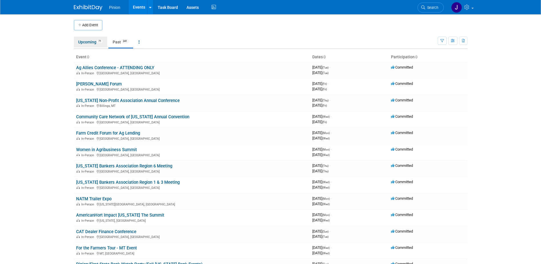
click at [89, 41] on link "Upcoming 71" at bounding box center [90, 42] width 33 height 11
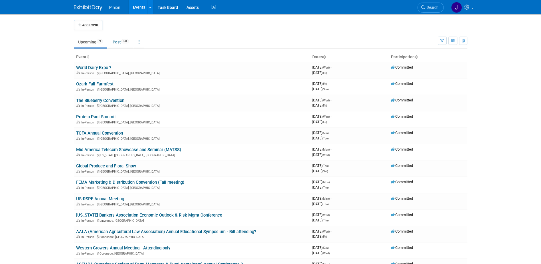
click at [88, 57] on icon at bounding box center [87, 57] width 3 height 4
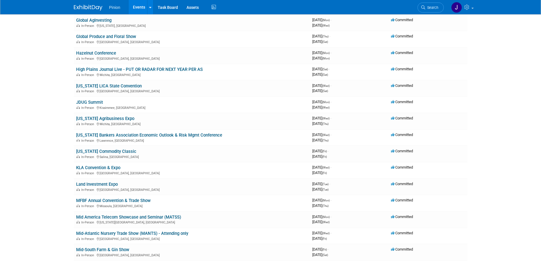
scroll to position [425, 0]
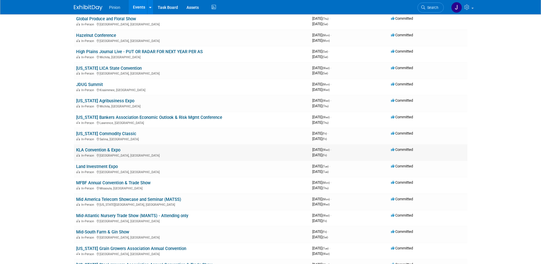
click at [92, 149] on link "KLA Convention & Expo" at bounding box center [98, 149] width 44 height 5
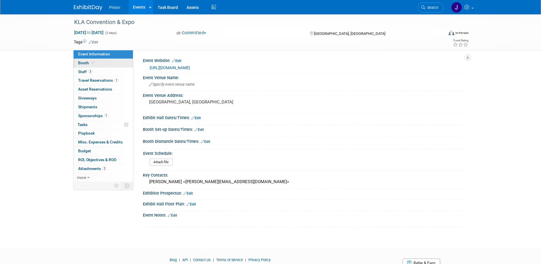
click at [82, 62] on span "Booth" at bounding box center [86, 63] width 17 height 5
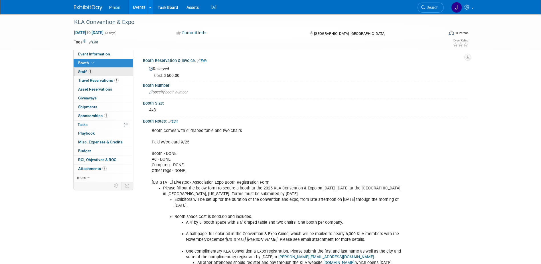
click at [94, 70] on link "3 Staff 3" at bounding box center [103, 72] width 59 height 9
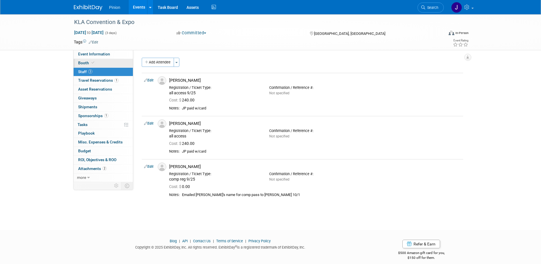
click at [92, 62] on icon at bounding box center [93, 62] width 3 height 3
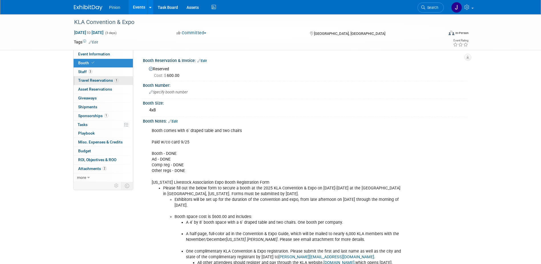
click at [95, 80] on span "Travel Reservations 1" at bounding box center [98, 80] width 41 height 5
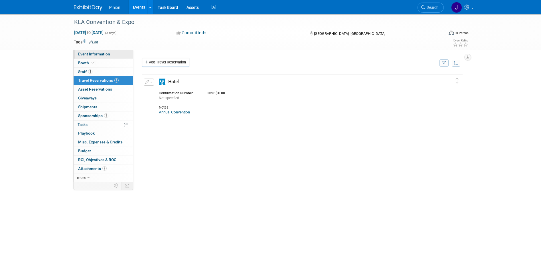
click at [102, 55] on span "Event Information" at bounding box center [94, 54] width 32 height 5
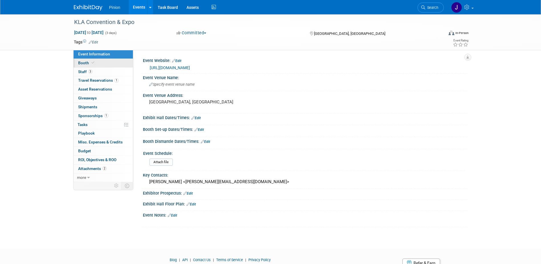
click at [86, 61] on span "Booth" at bounding box center [86, 63] width 17 height 5
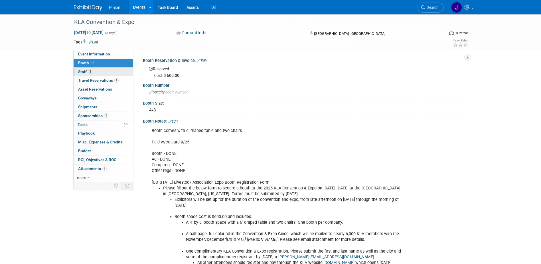
click at [96, 73] on link "3 Staff 3" at bounding box center [103, 72] width 59 height 9
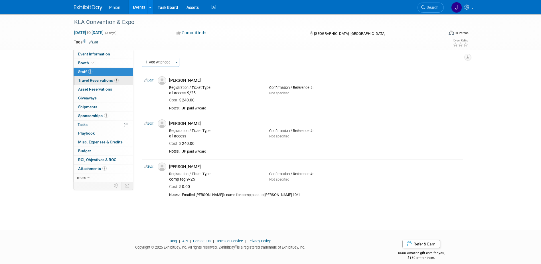
click at [102, 80] on span "Travel Reservations 1" at bounding box center [98, 80] width 41 height 5
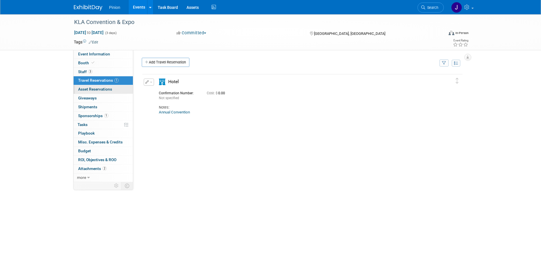
click at [106, 89] on span "Asset Reservations 0" at bounding box center [95, 89] width 34 height 5
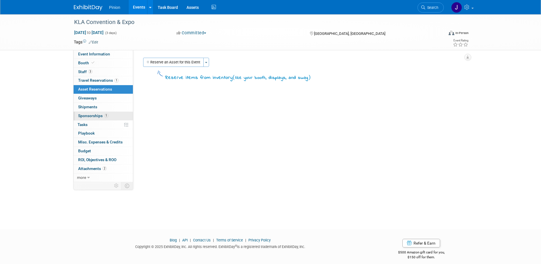
click at [95, 114] on span "Sponsorships 1" at bounding box center [93, 115] width 30 height 5
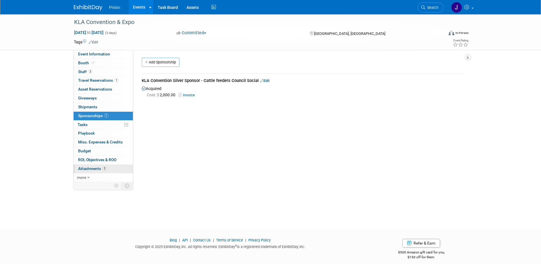
click at [101, 169] on span "Attachments 2" at bounding box center [92, 168] width 29 height 5
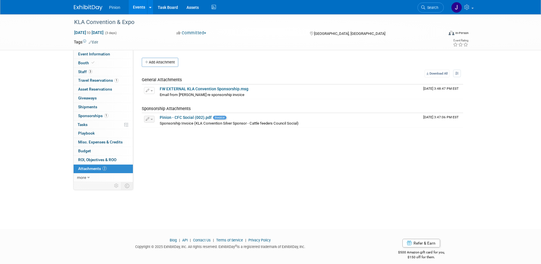
click at [96, 6] on img at bounding box center [88, 8] width 29 height 6
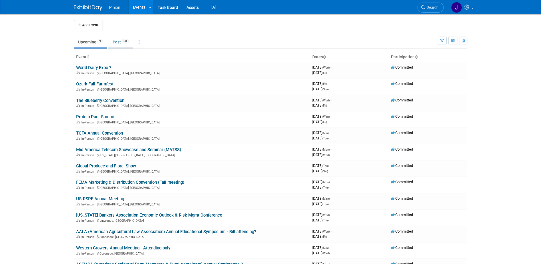
click at [122, 41] on link "Past 341" at bounding box center [120, 42] width 25 height 11
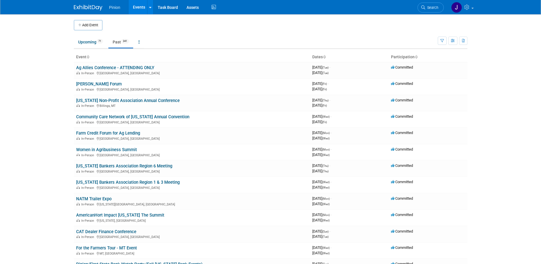
click at [88, 58] on icon at bounding box center [87, 57] width 3 height 4
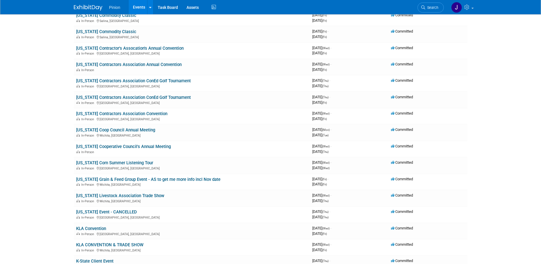
scroll to position [2897, 0]
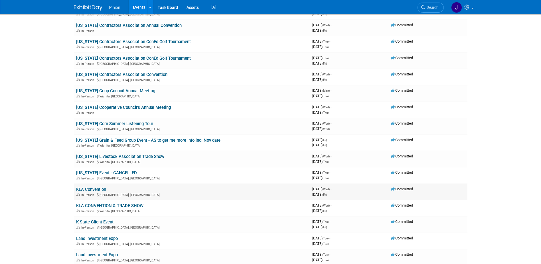
click at [95, 188] on link "KLA Convention" at bounding box center [91, 189] width 30 height 5
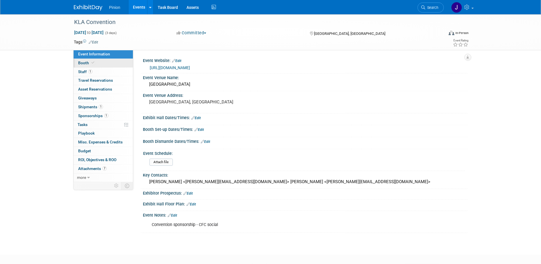
click at [94, 61] on span at bounding box center [92, 63] width 5 height 4
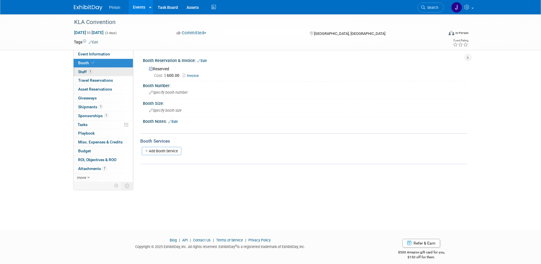
click at [90, 69] on link "1 Staff 1" at bounding box center [103, 72] width 59 height 9
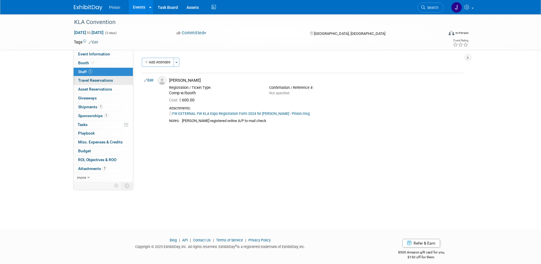
click at [84, 82] on span "Travel Reservations 0" at bounding box center [95, 80] width 35 height 5
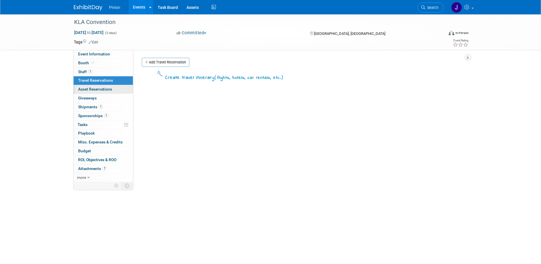
click at [86, 86] on link "0 Asset Reservations 0" at bounding box center [103, 89] width 59 height 9
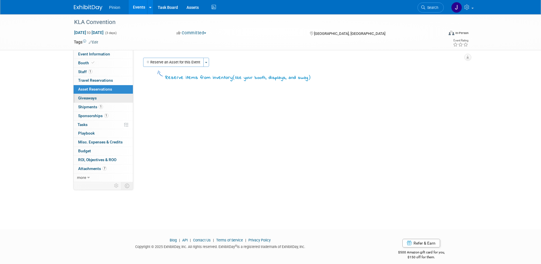
click at [88, 96] on span "Giveaways 0" at bounding box center [87, 98] width 19 height 5
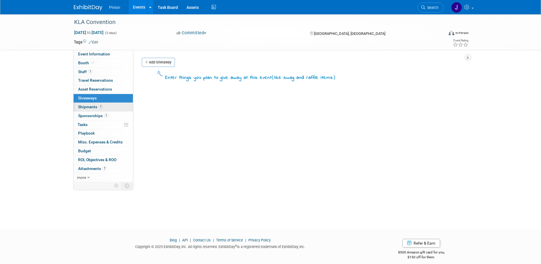
click at [93, 105] on span "Shipments 1" at bounding box center [90, 106] width 25 height 5
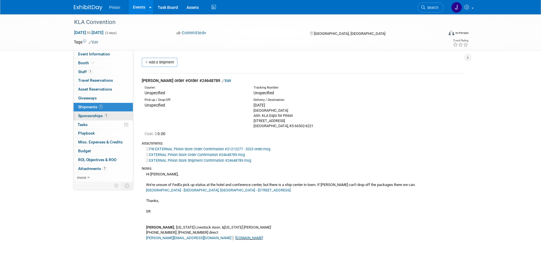
click at [87, 114] on span "Sponsorships 1" at bounding box center [93, 115] width 30 height 5
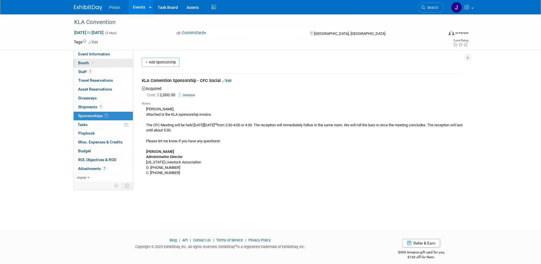
click at [92, 64] on icon at bounding box center [93, 62] width 3 height 3
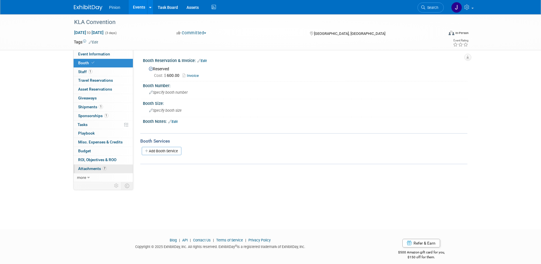
click at [91, 166] on span "Attachments 7" at bounding box center [92, 168] width 29 height 5
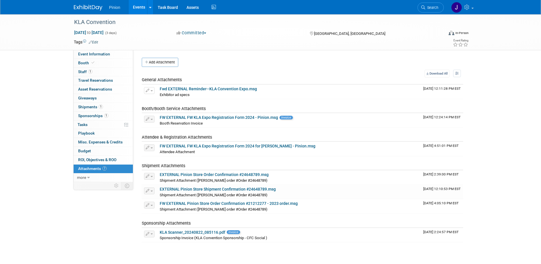
click at [88, 9] on img at bounding box center [88, 8] width 29 height 6
